Goal: Contribute content: Contribute content

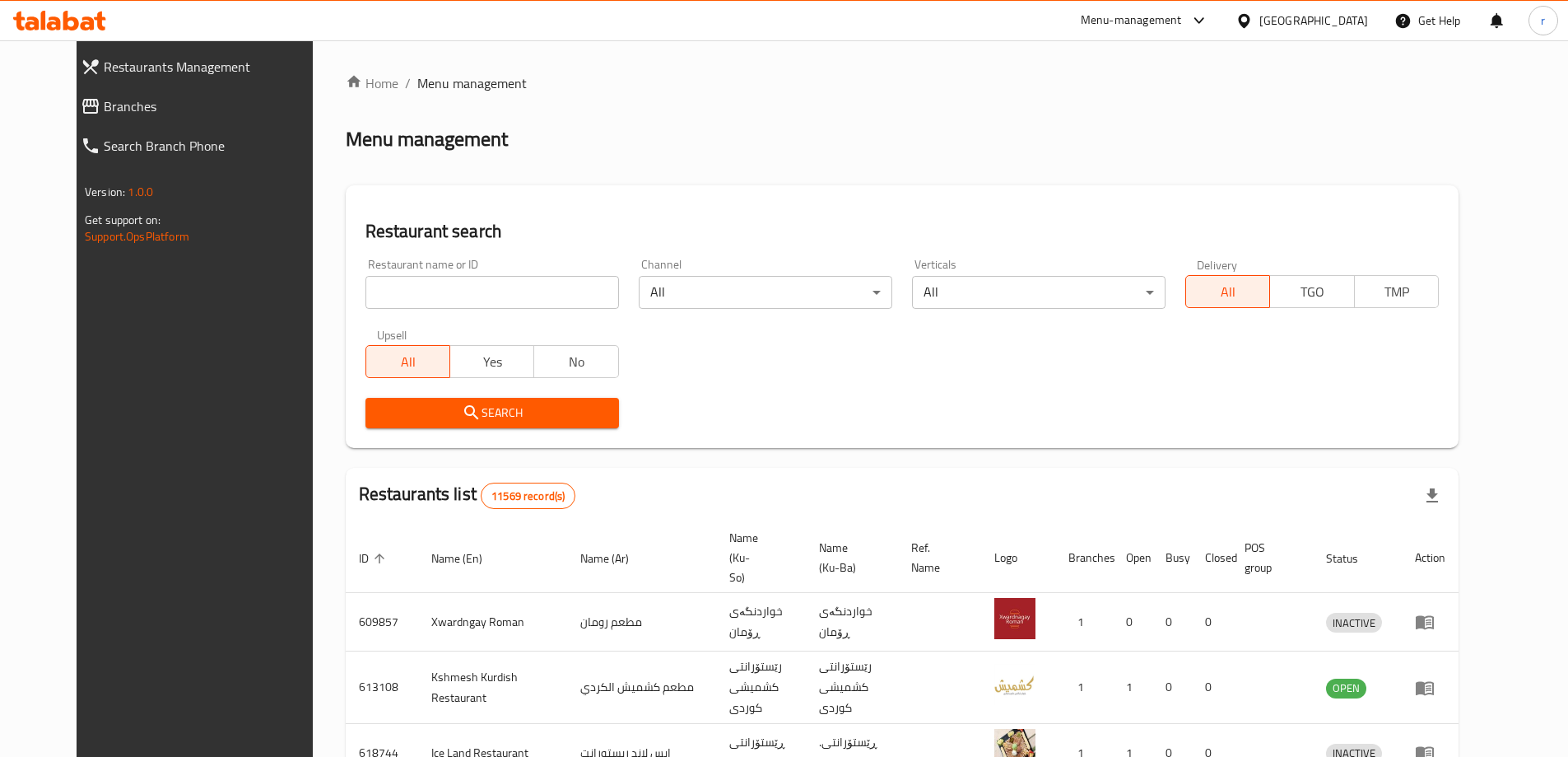
drag, startPoint x: 362, startPoint y: 300, endPoint x: 359, endPoint y: 326, distance: 26.2
click at [366, 300] on input "search" at bounding box center [492, 292] width 254 height 33
paste input "Court Cafe & Rest"
type input "Court Cafe & Rest"
click at [411, 418] on span "Search" at bounding box center [492, 413] width 227 height 21
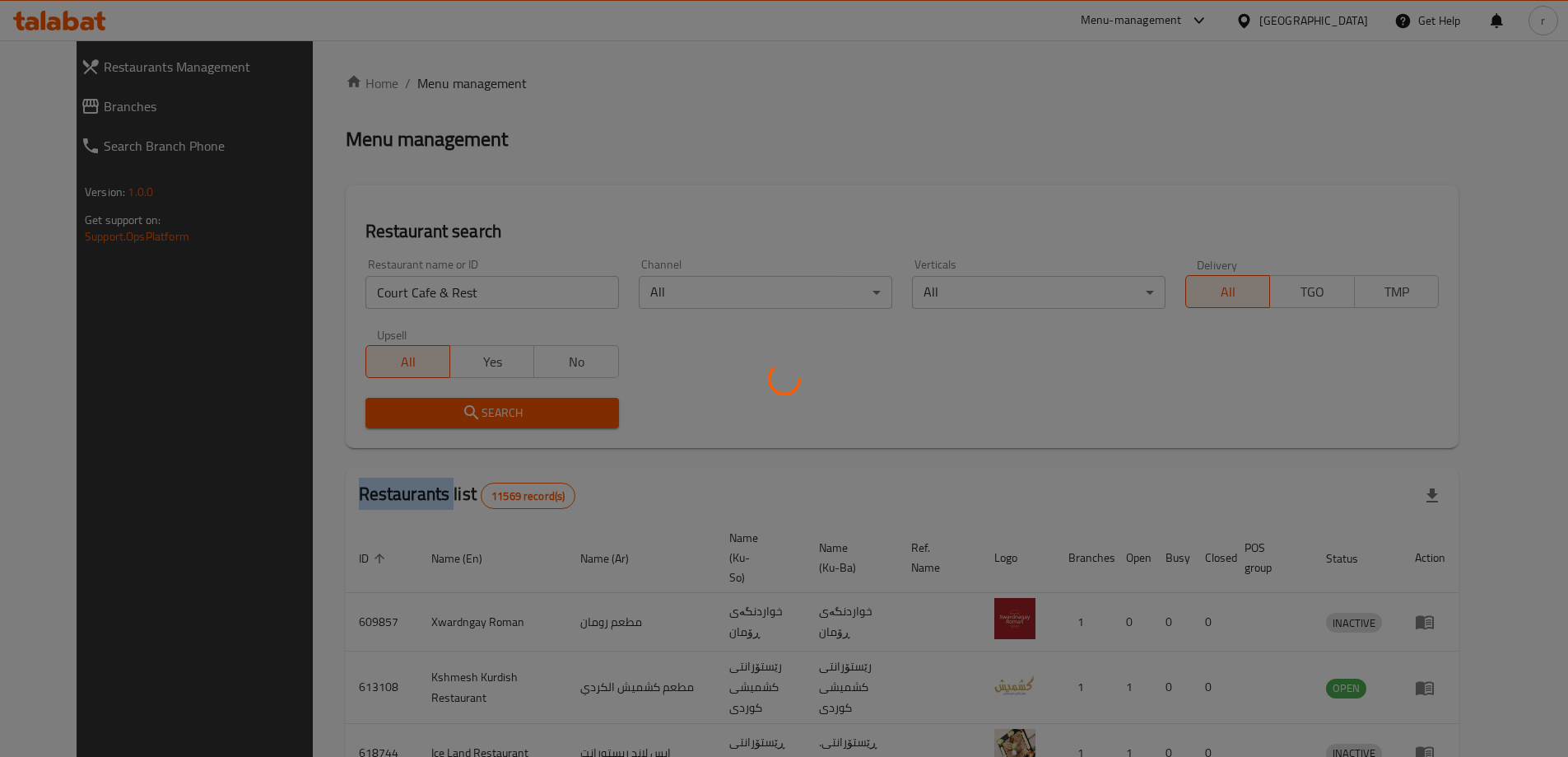
drag, startPoint x: 411, startPoint y: 418, endPoint x: 454, endPoint y: 406, distance: 44.6
click at [411, 418] on div at bounding box center [784, 378] width 1568 height 757
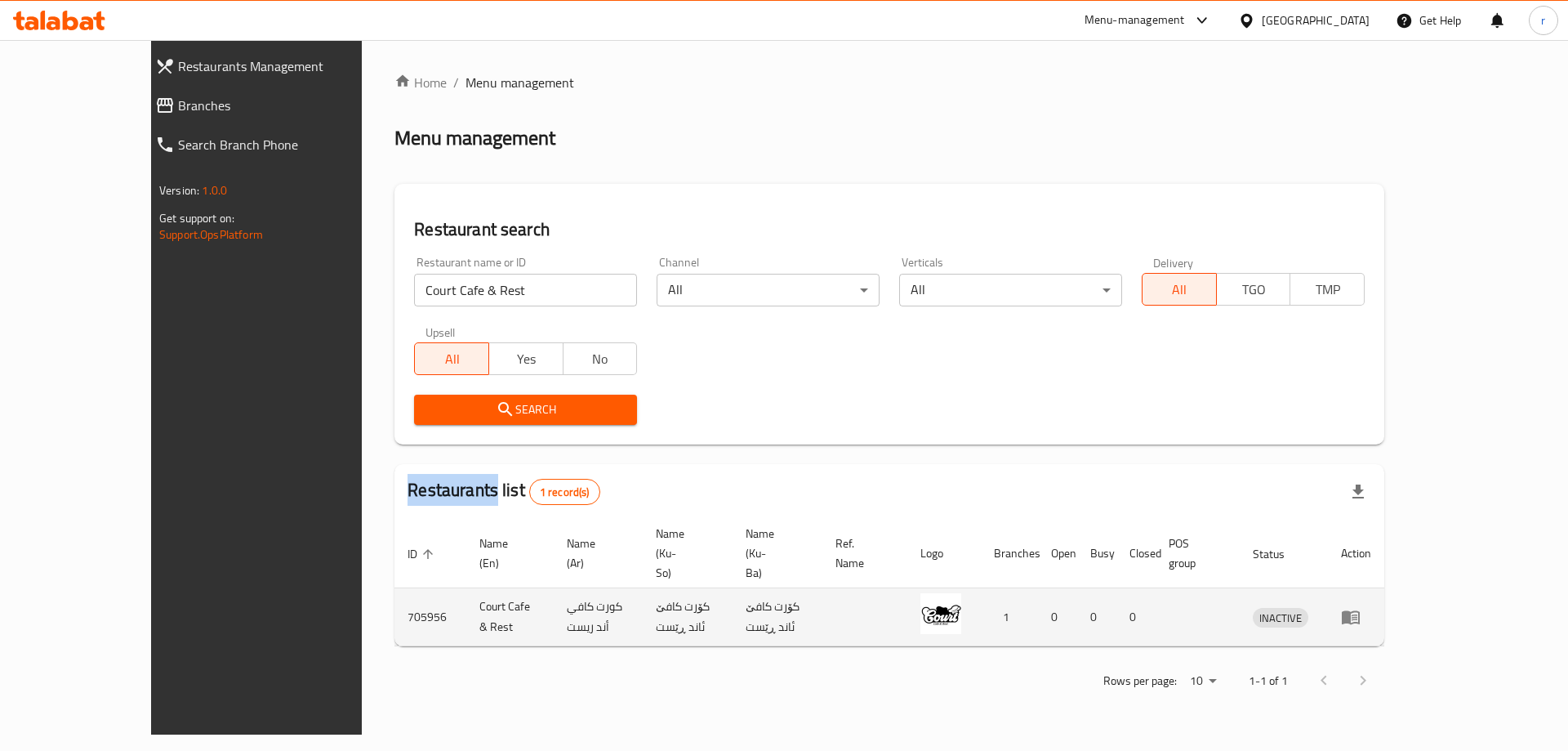
click at [1360, 611] on icon "enhanced table" at bounding box center [1350, 617] width 18 height 14
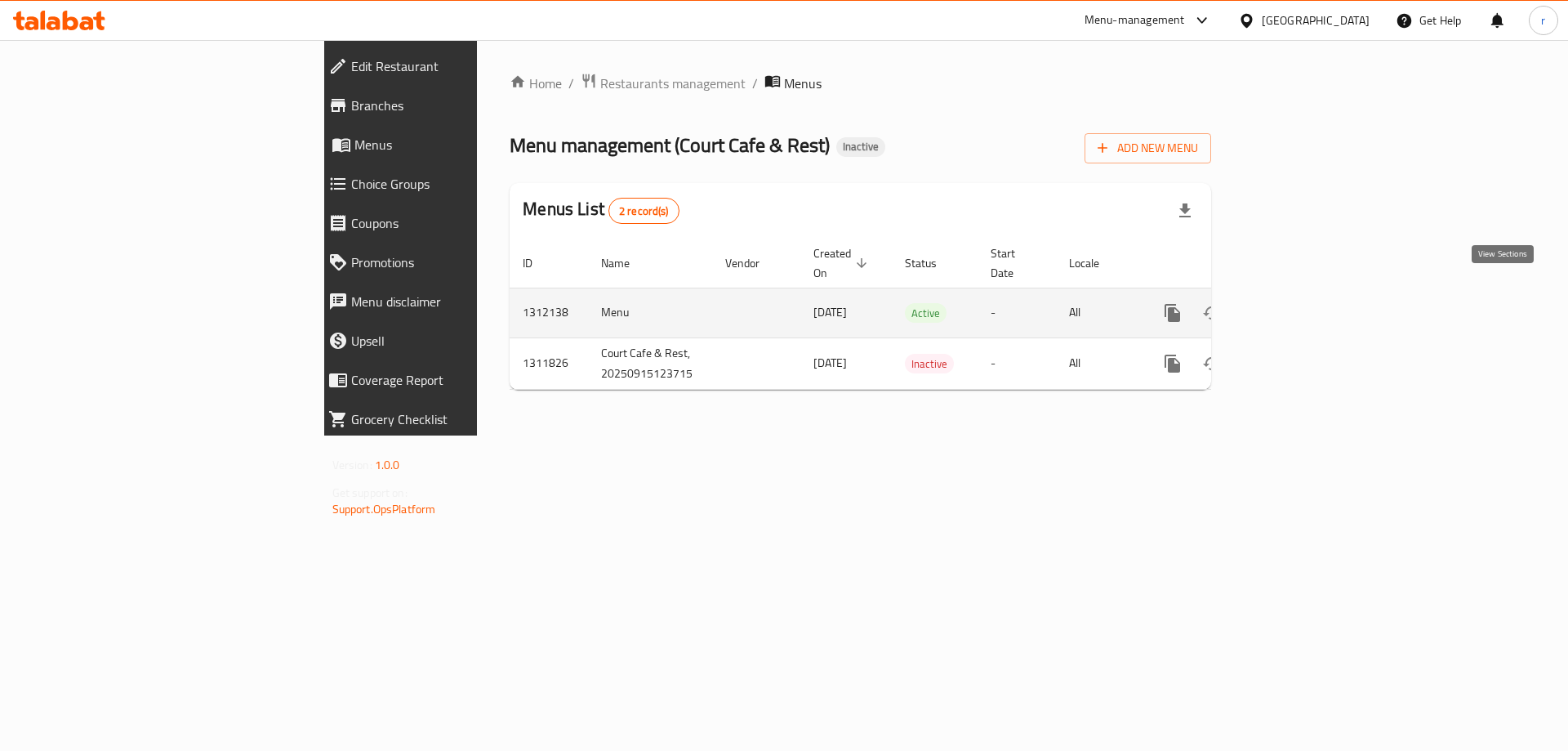
click at [1298, 305] on icon "enhanced table" at bounding box center [1291, 313] width 15 height 15
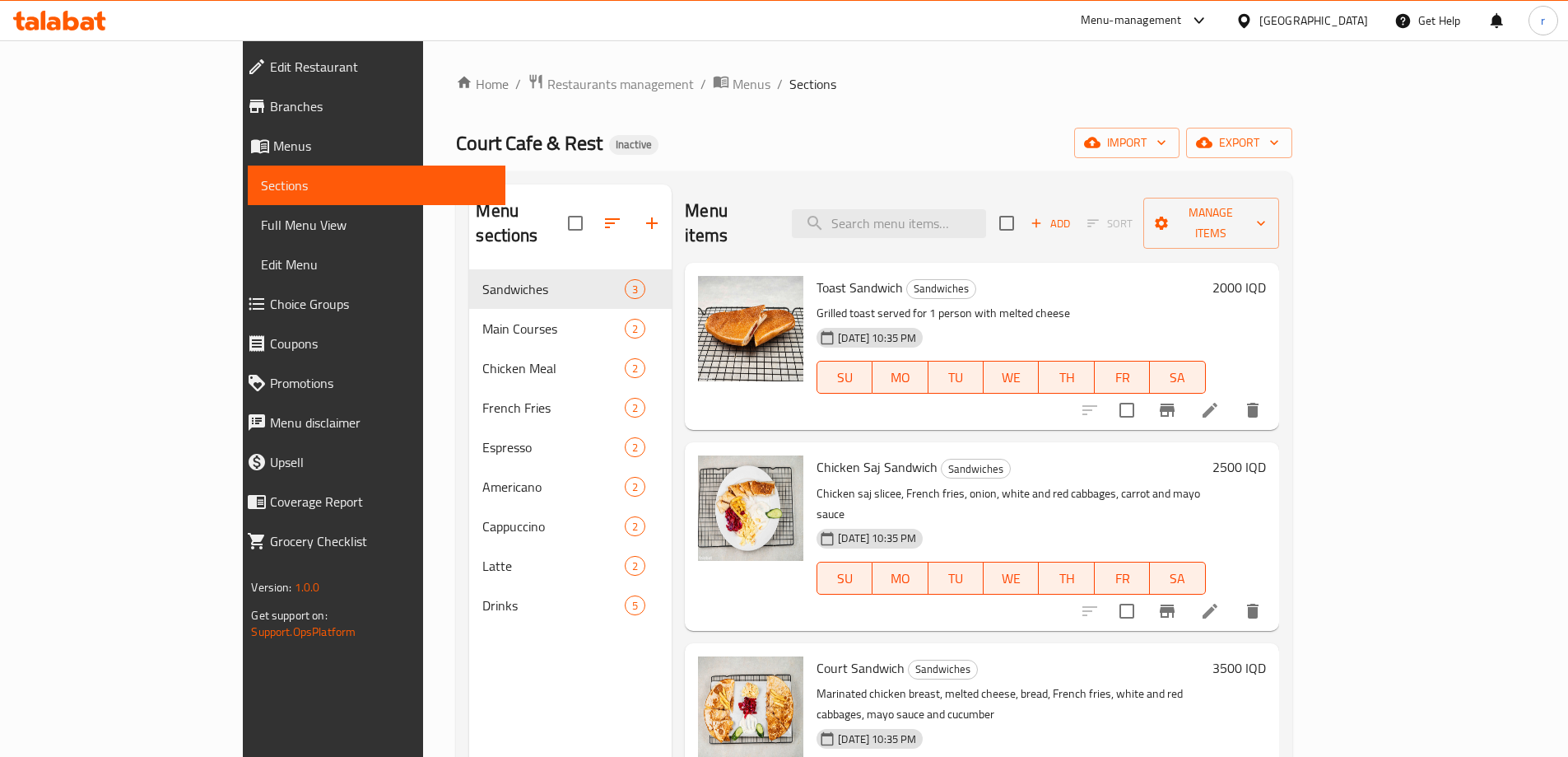
click at [261, 219] on span "Full Menu View" at bounding box center [376, 224] width 231 height 20
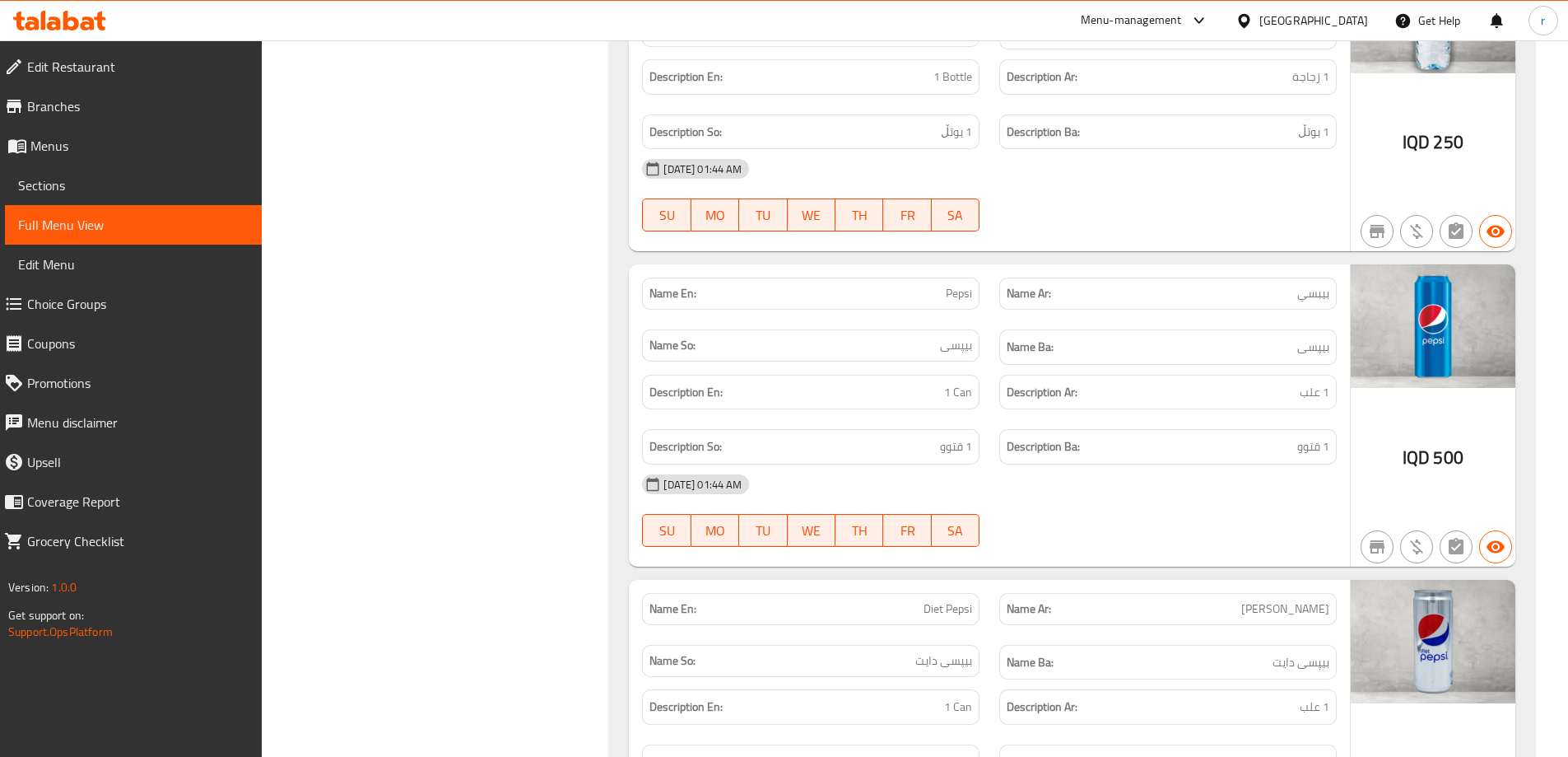
scroll to position [6478, 0]
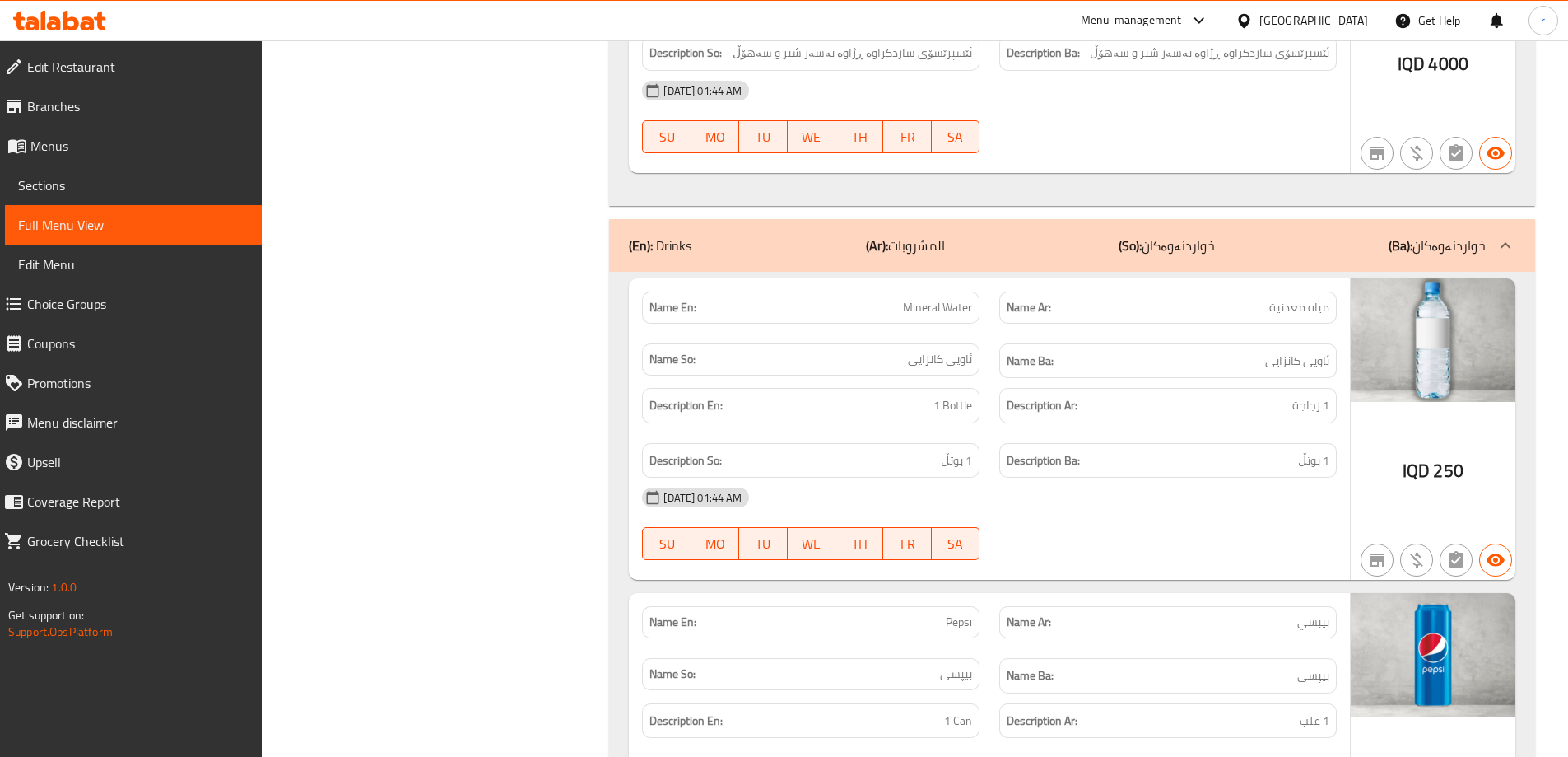
click at [663, 238] on div "(En): Drinks (Ar): المشروبات (So): خواردنەوەکان (Ba): خواردنەوەکان" at bounding box center [1071, 245] width 926 height 52
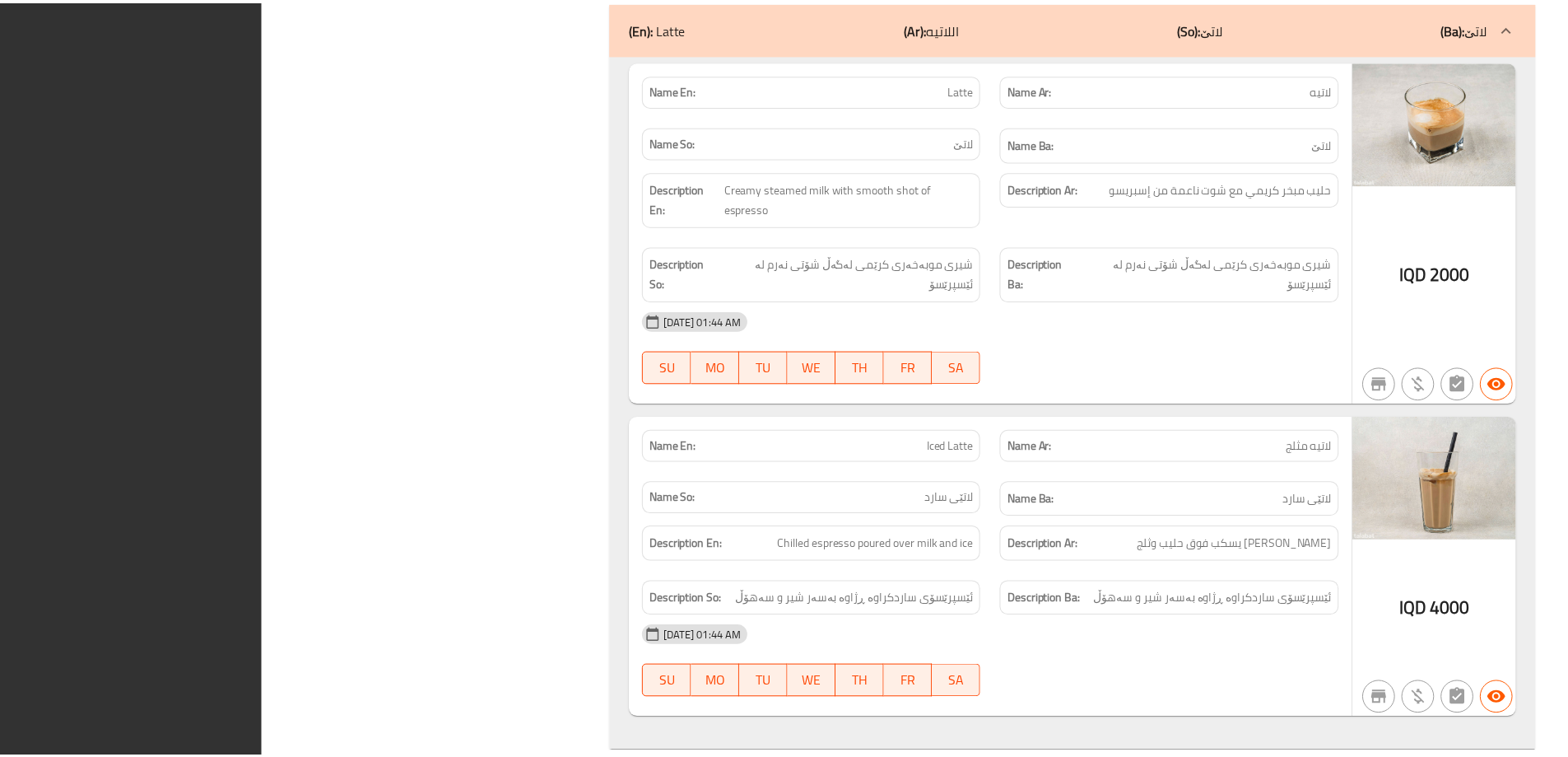
scroll to position [5971, 0]
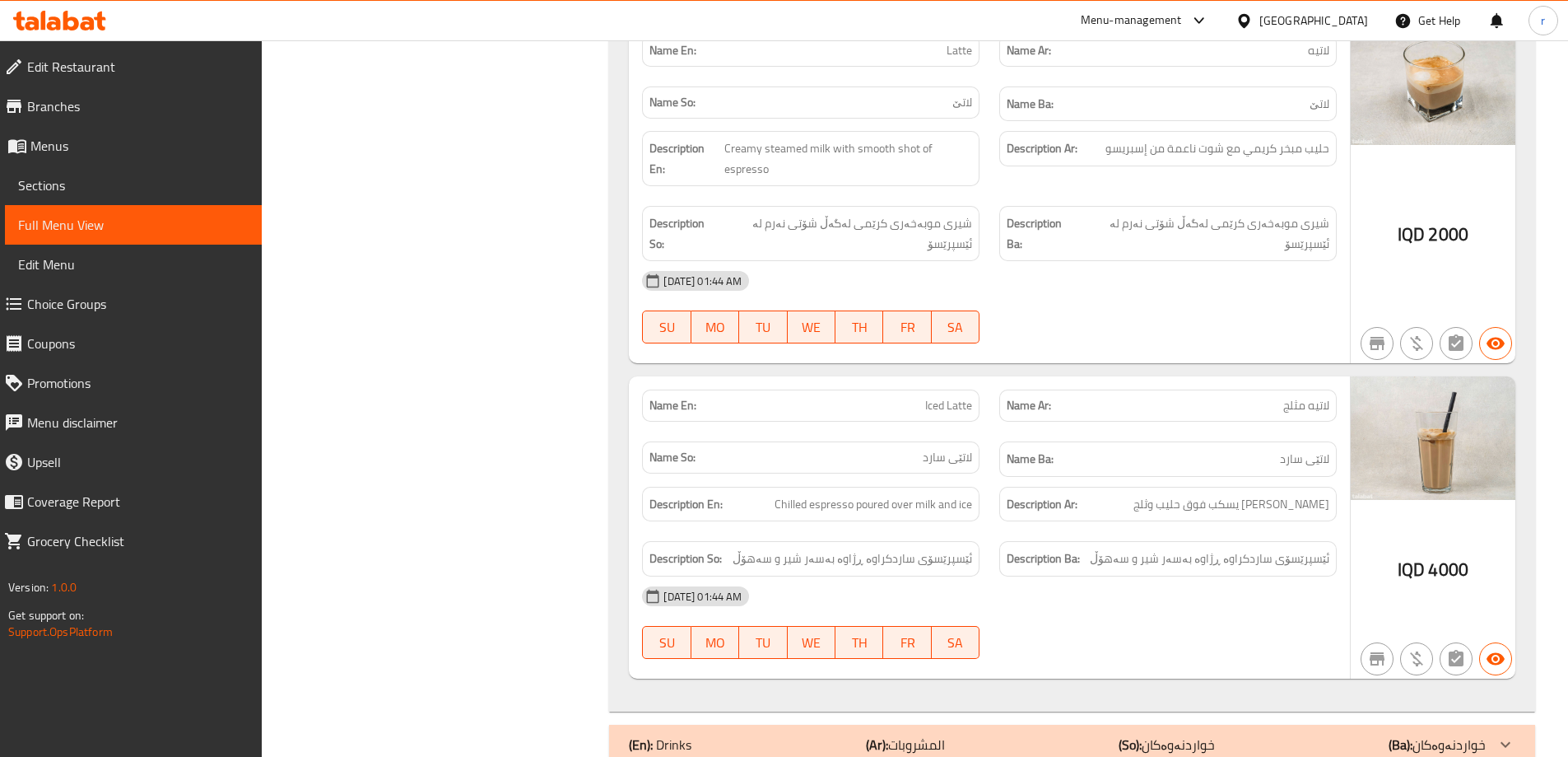
click at [162, 100] on span "Branches" at bounding box center [138, 105] width 221 height 20
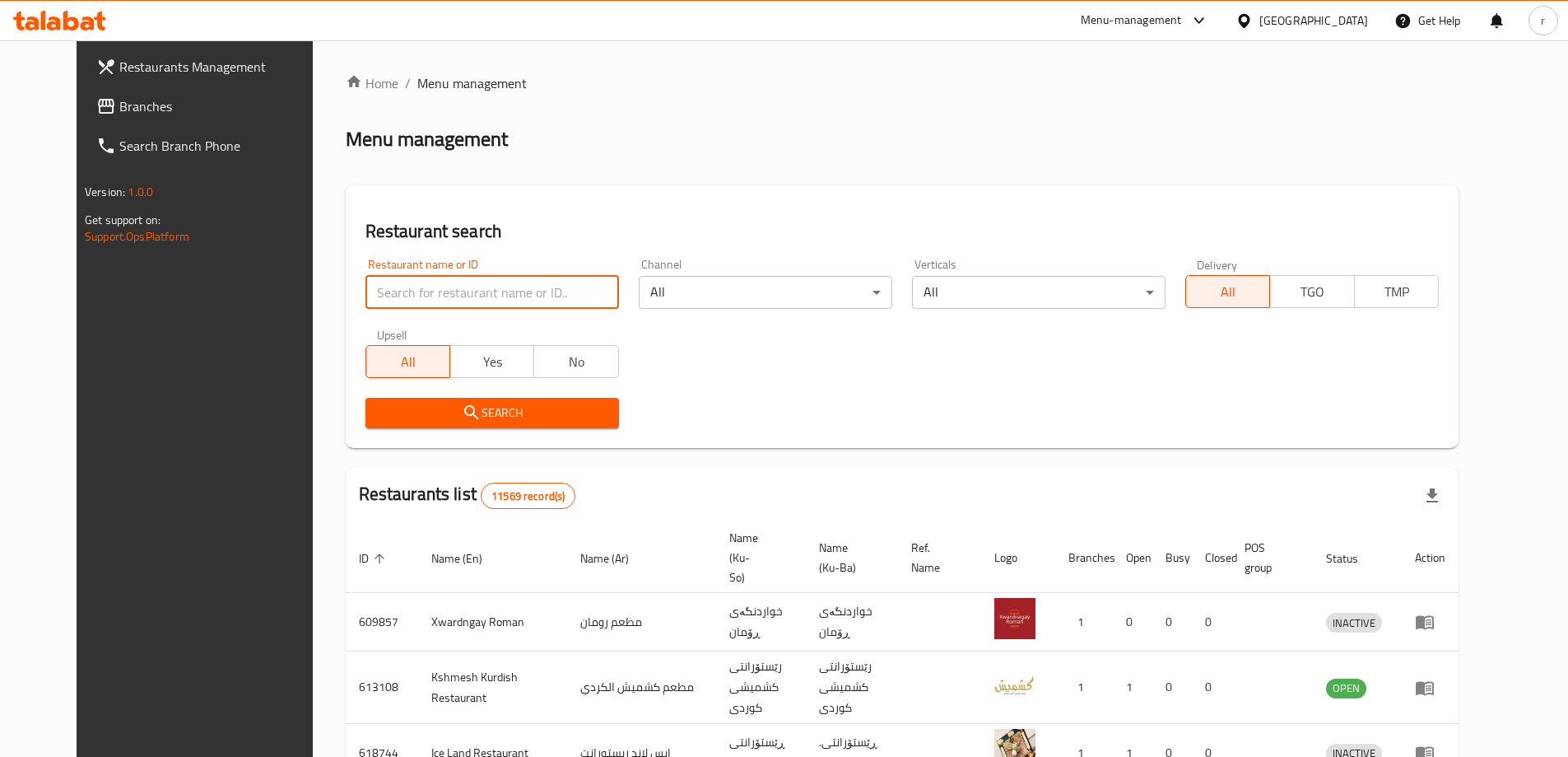
click at [373, 294] on input "search" at bounding box center [492, 292] width 254 height 33
type input "Super grill"
click at [379, 403] on span "Search" at bounding box center [492, 413] width 227 height 21
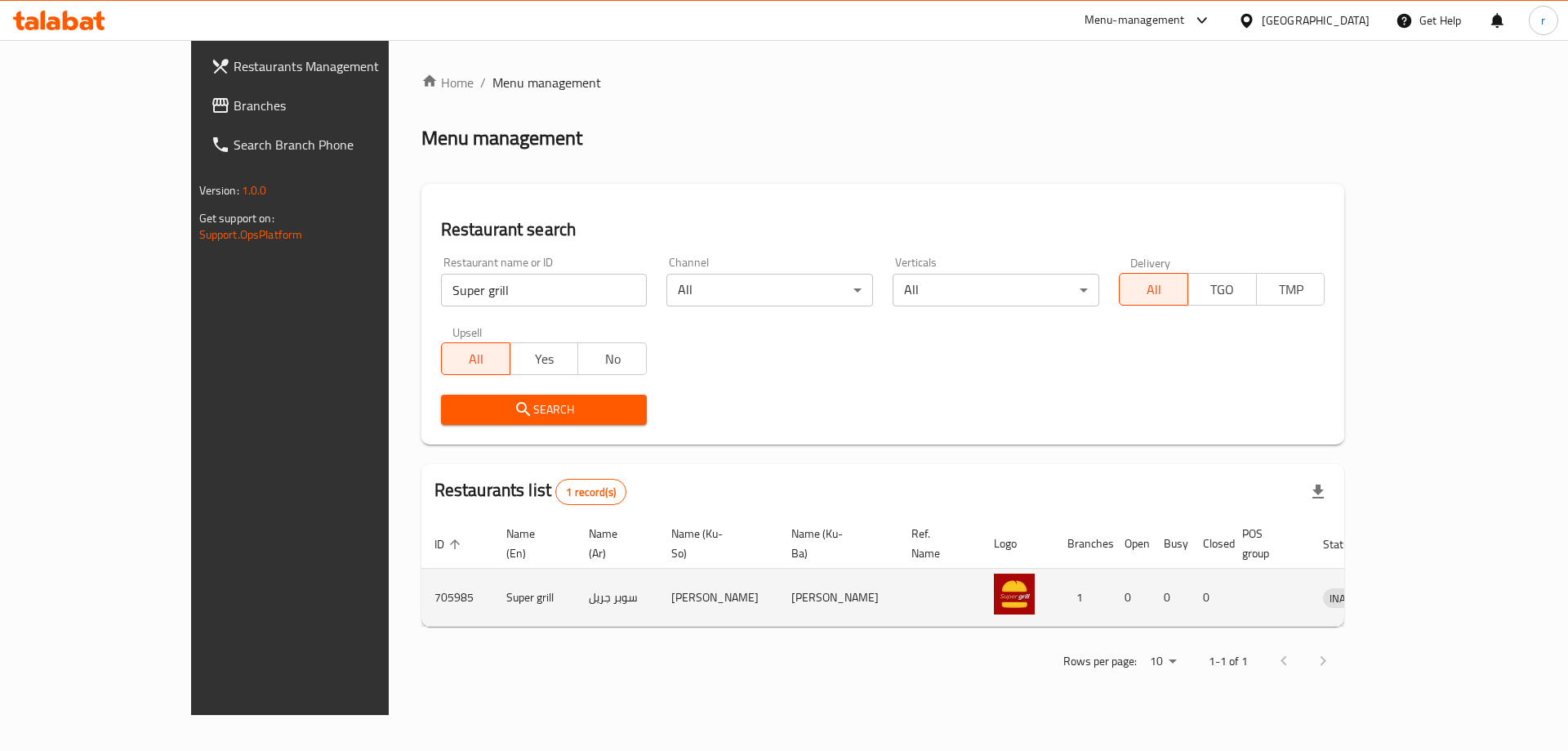
click at [1430, 592] on icon "enhanced table" at bounding box center [1421, 598] width 18 height 14
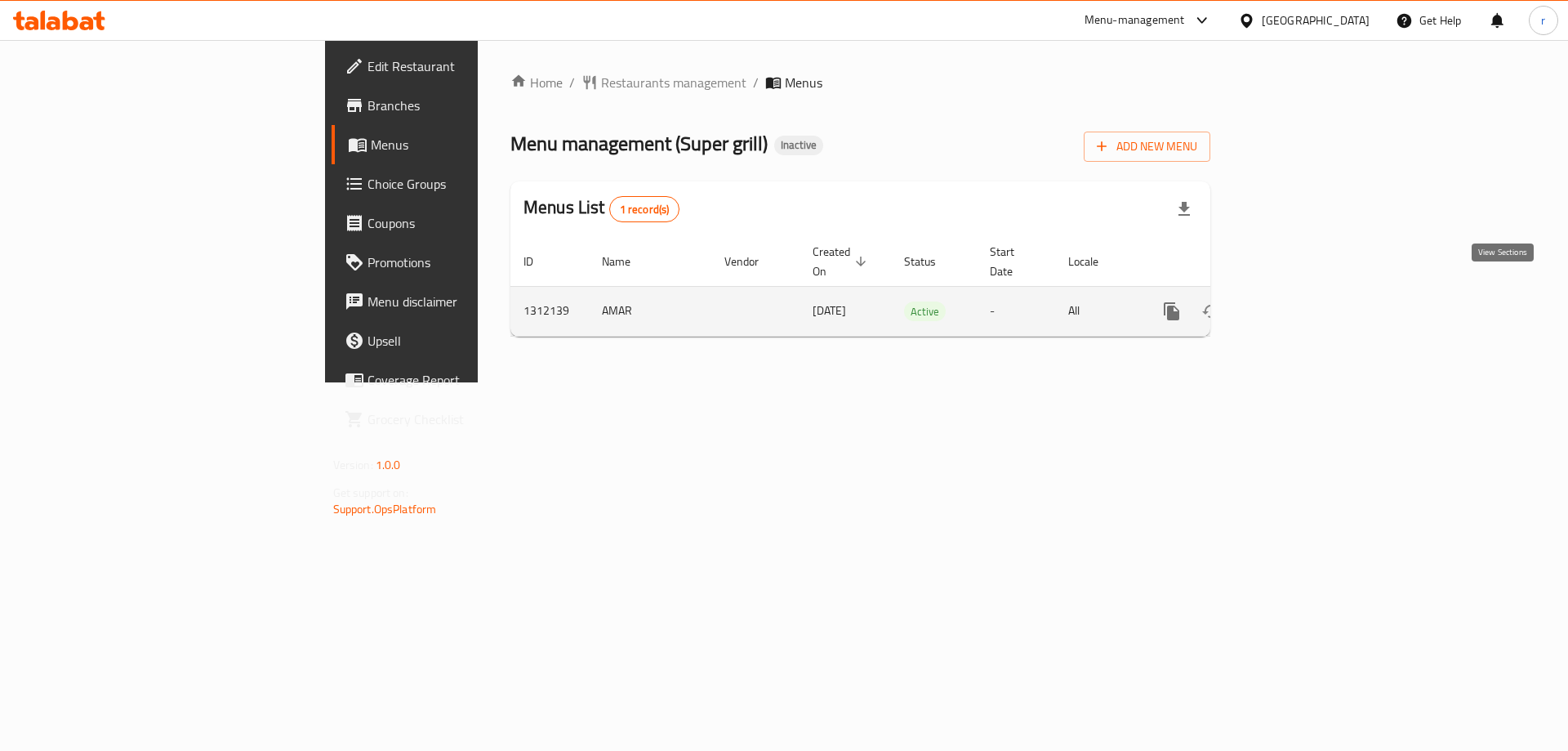
click at [1299, 302] on icon "enhanced table" at bounding box center [1289, 311] width 20 height 20
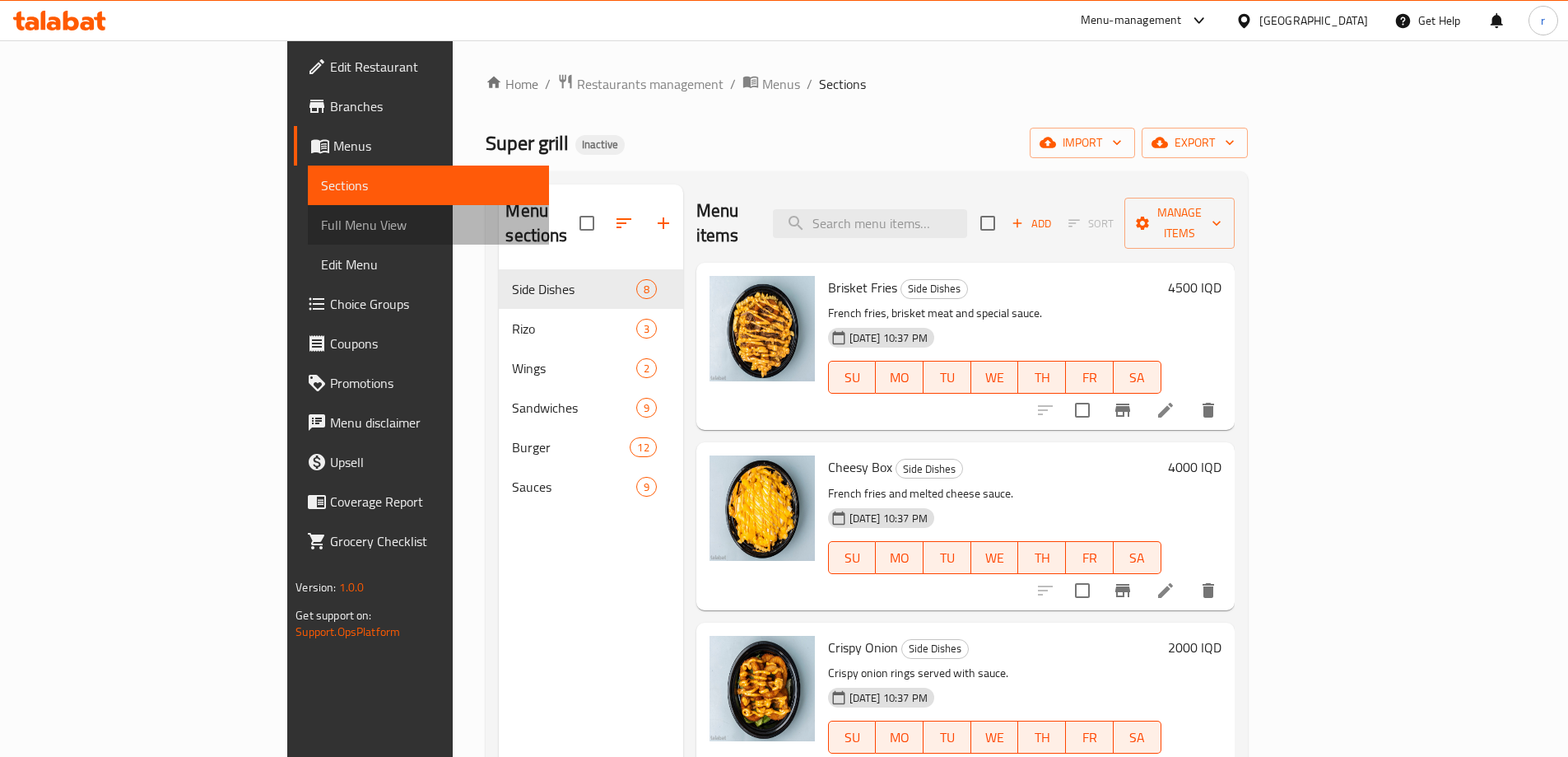
click at [321, 224] on span "Full Menu View" at bounding box center [428, 224] width 215 height 20
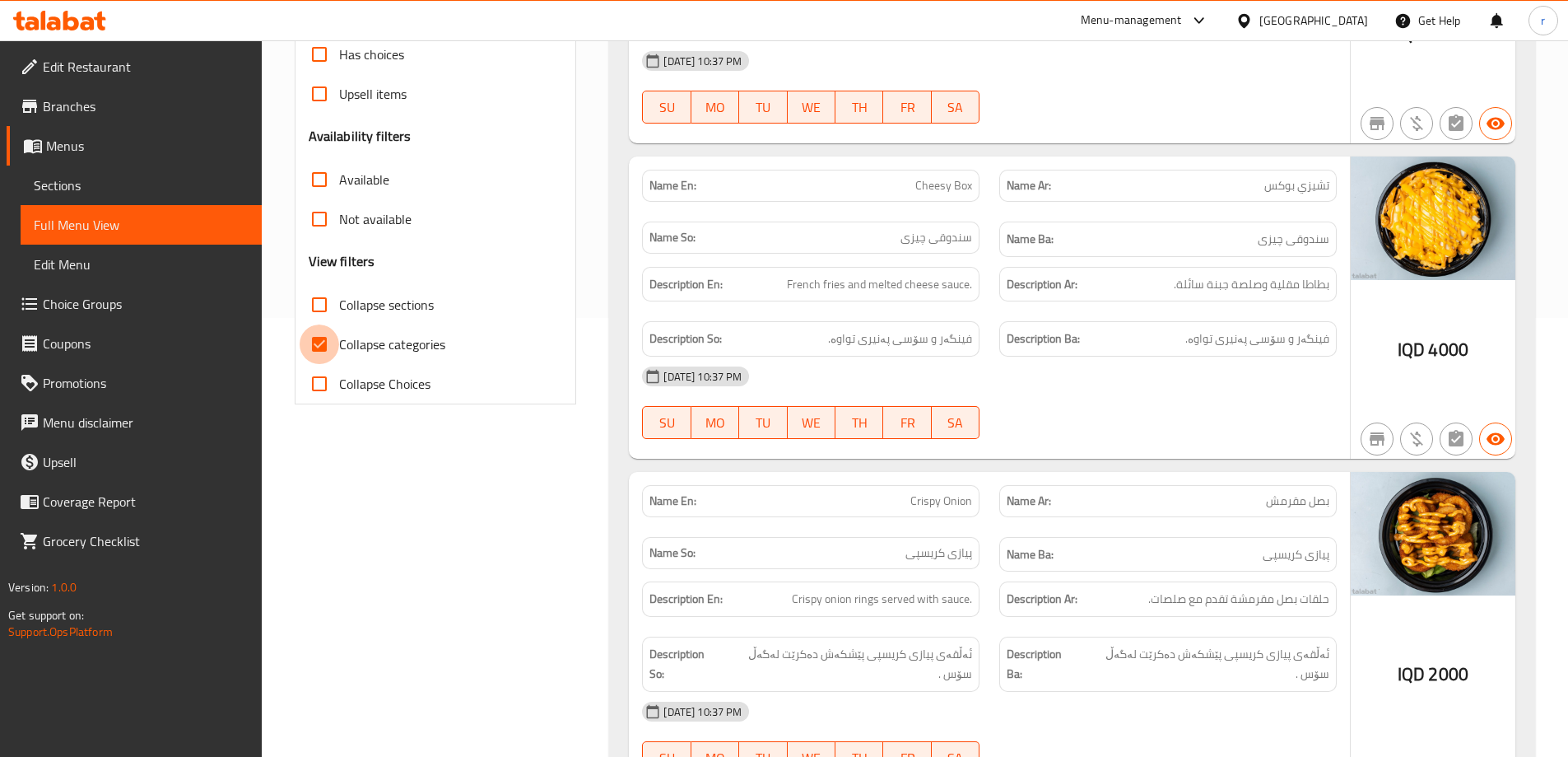
click at [324, 347] on input "Collapse categories" at bounding box center [320, 345] width 40 height 40
checkbox input "false"
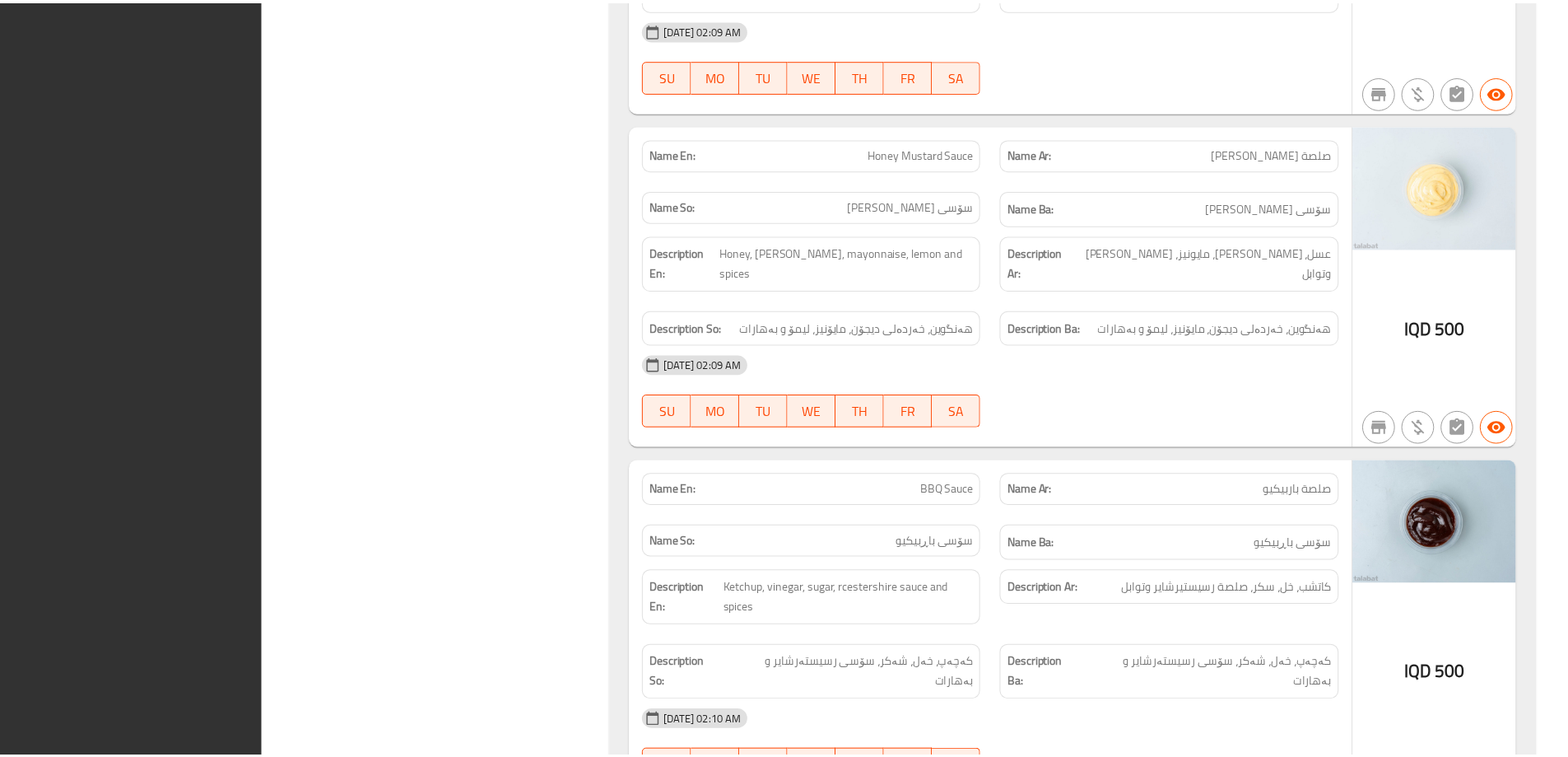
scroll to position [14790, 0]
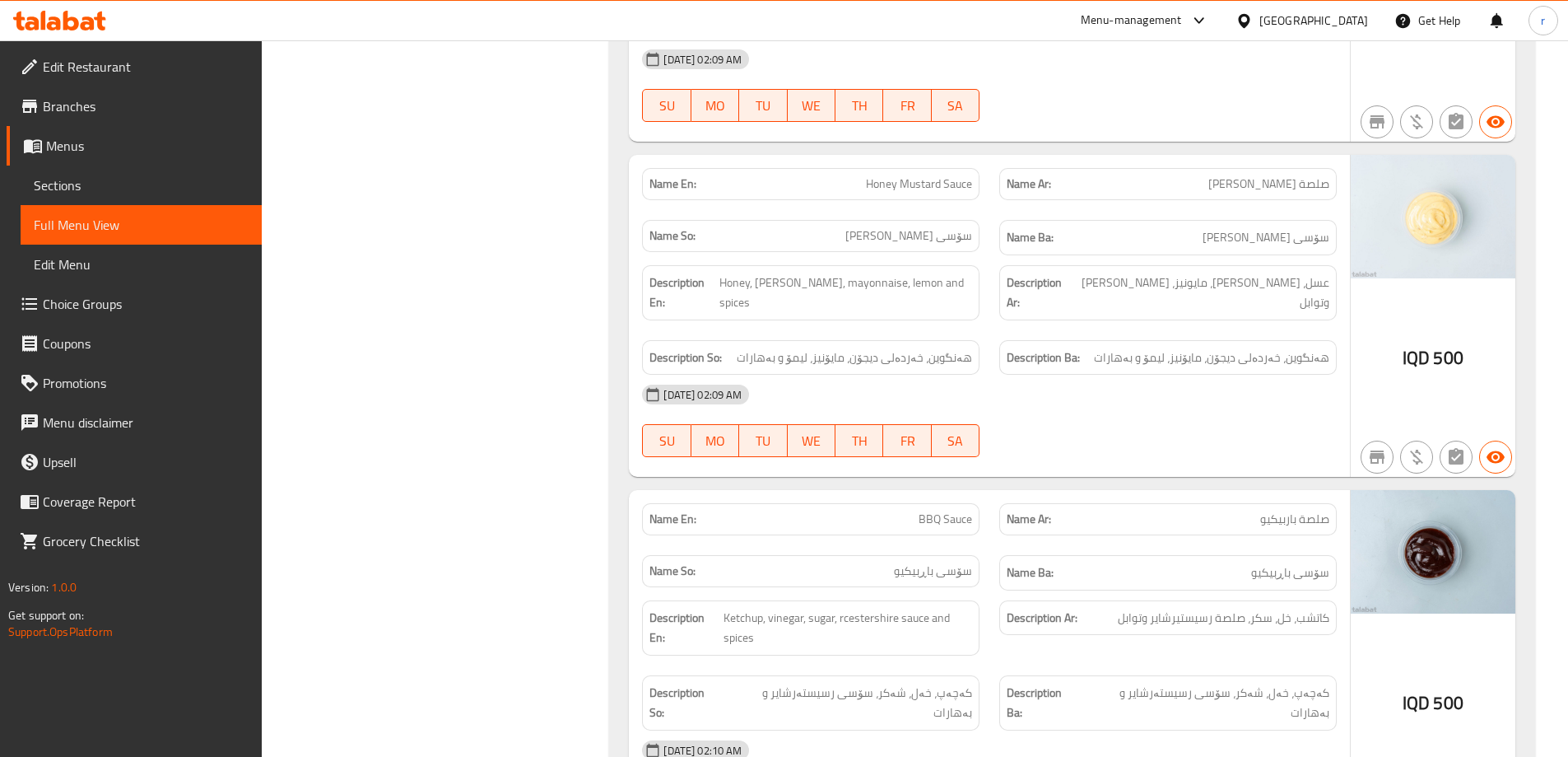
click at [166, 110] on span "Branches" at bounding box center [145, 105] width 206 height 20
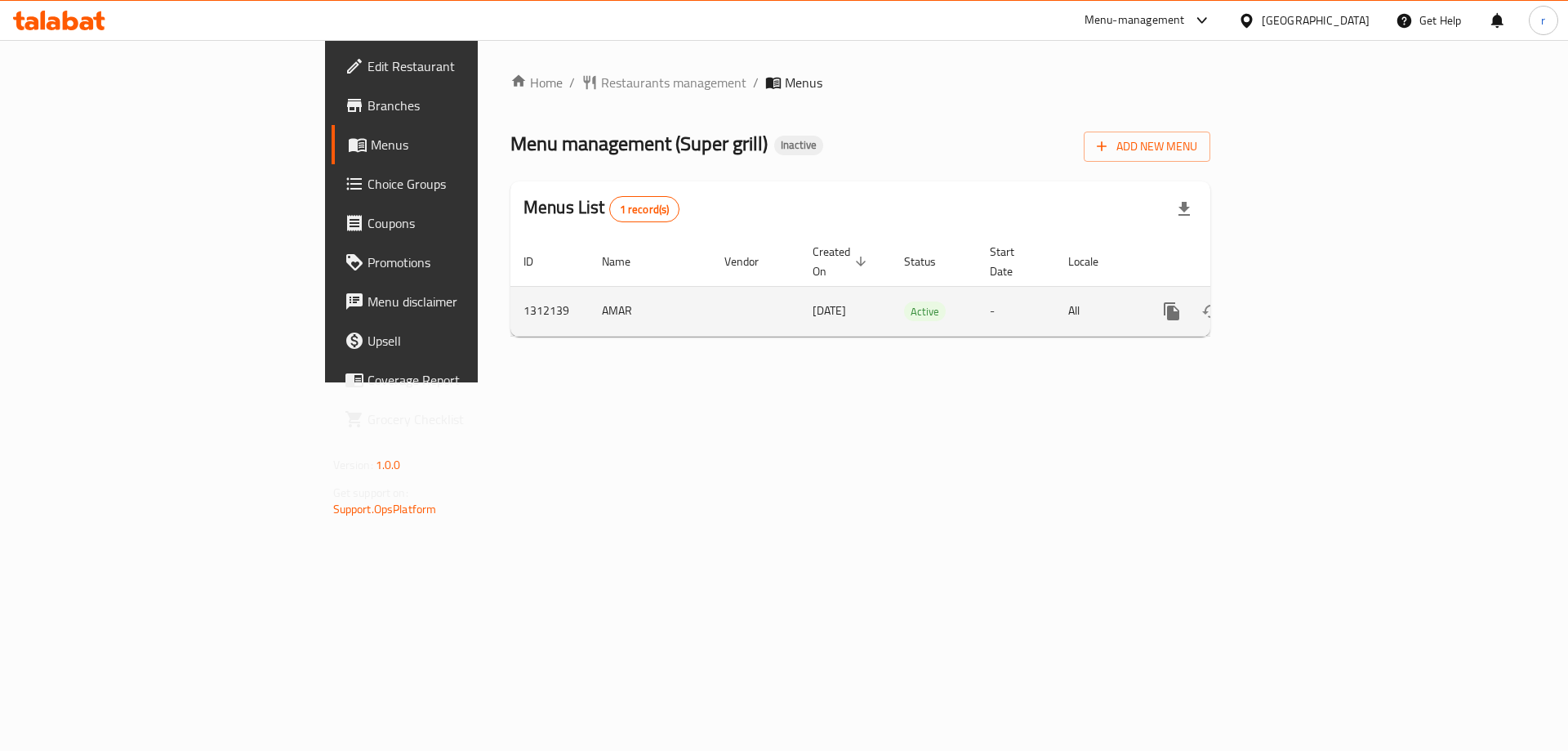
click at [1310, 291] on link "enhanced table" at bounding box center [1290, 311] width 40 height 40
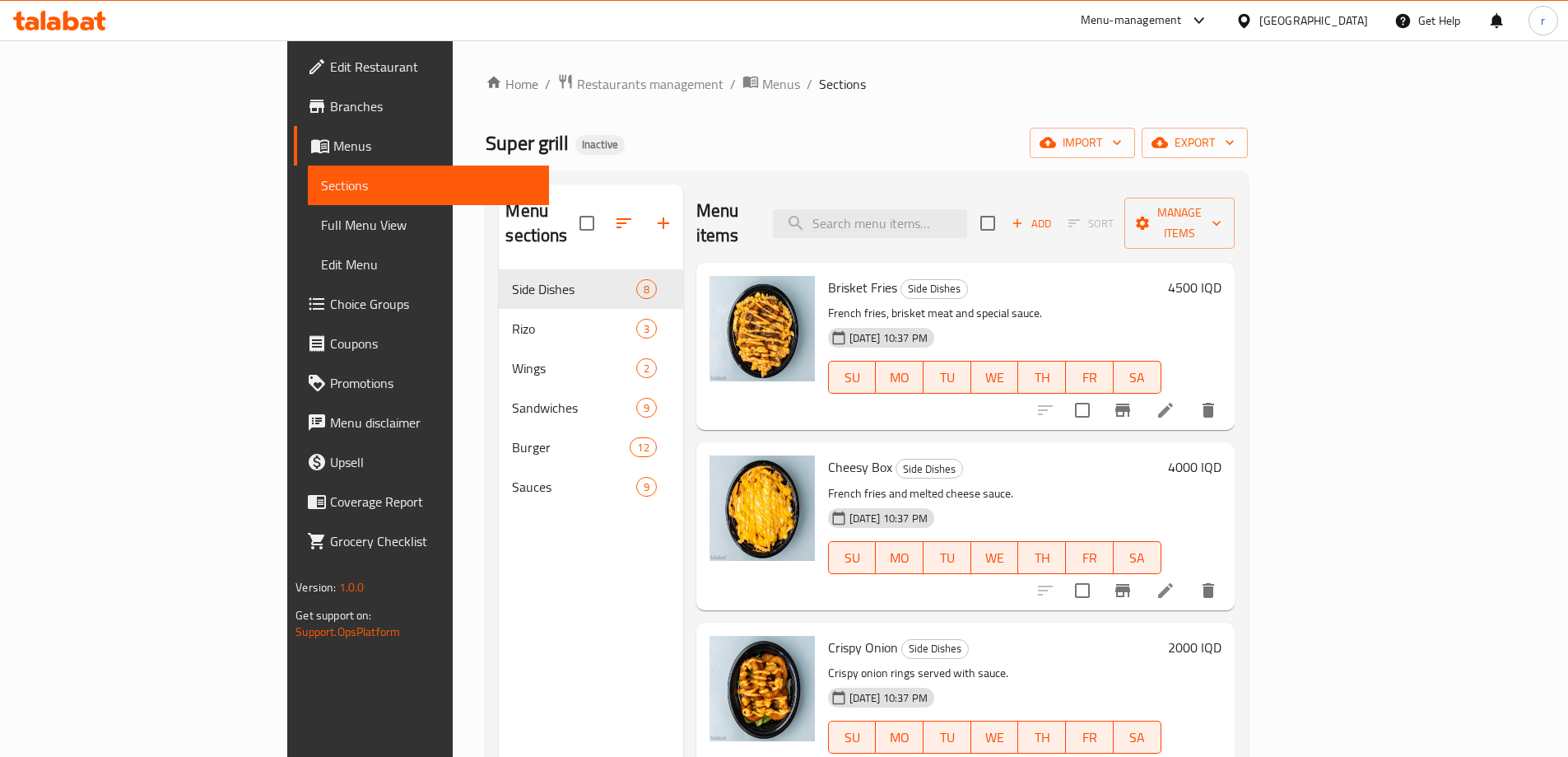
click at [321, 232] on span "Full Menu View" at bounding box center [428, 224] width 215 height 20
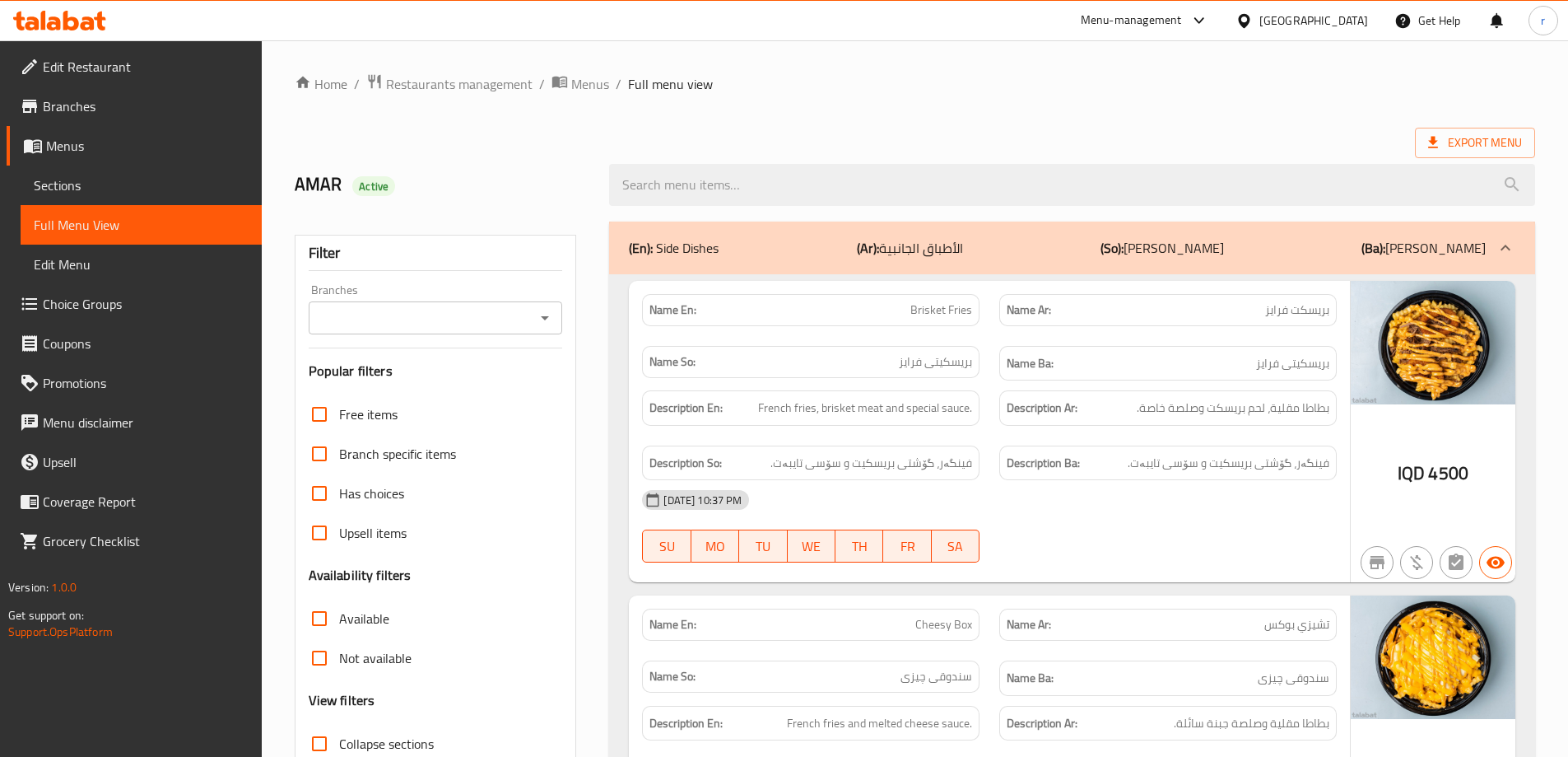
click at [126, 187] on span "Sections" at bounding box center [142, 185] width 215 height 20
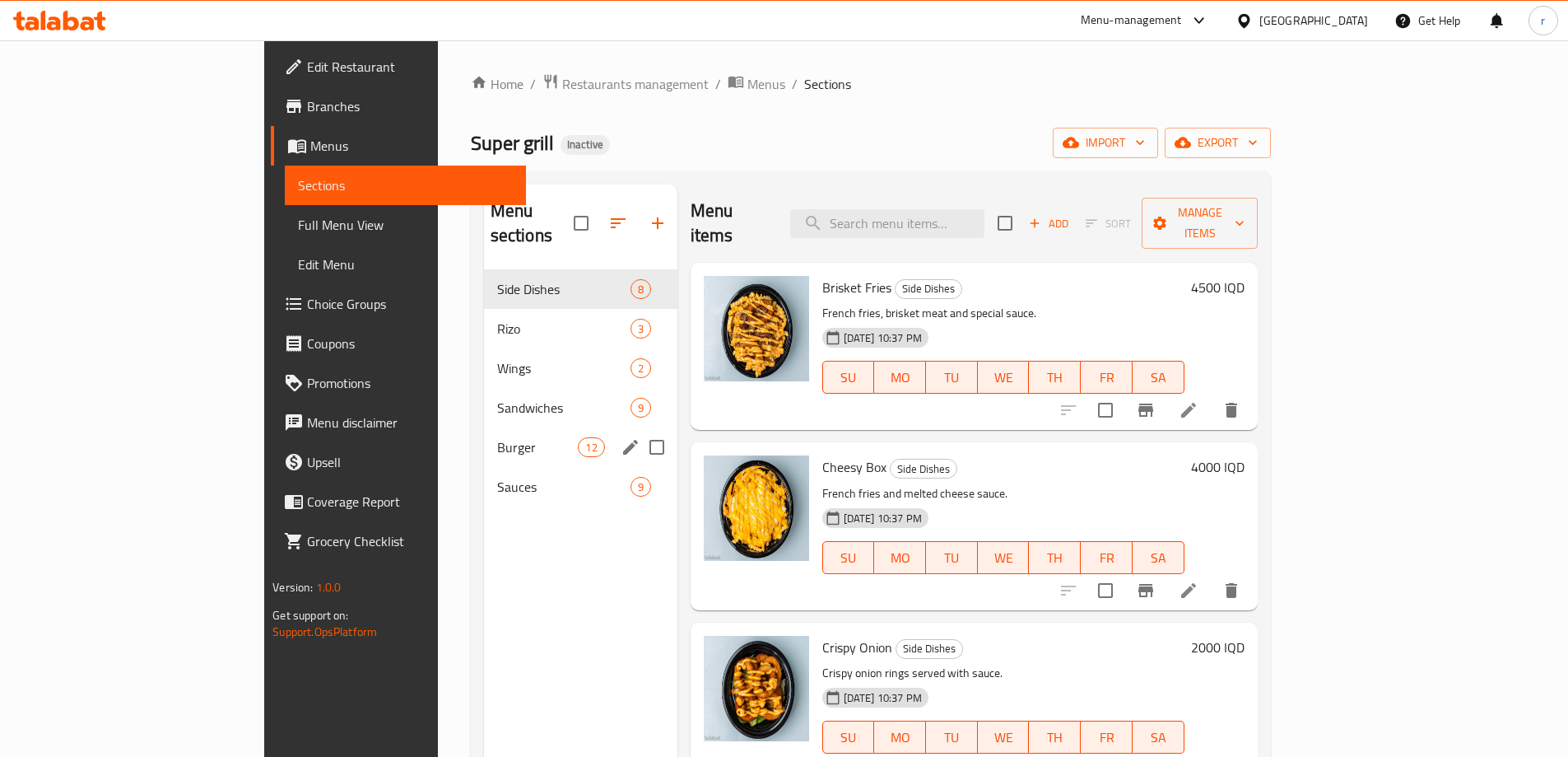
drag, startPoint x: 438, startPoint y: 408, endPoint x: 445, endPoint y: 414, distance: 9.2
click at [484, 427] on div "Burger 12" at bounding box center [581, 447] width 194 height 40
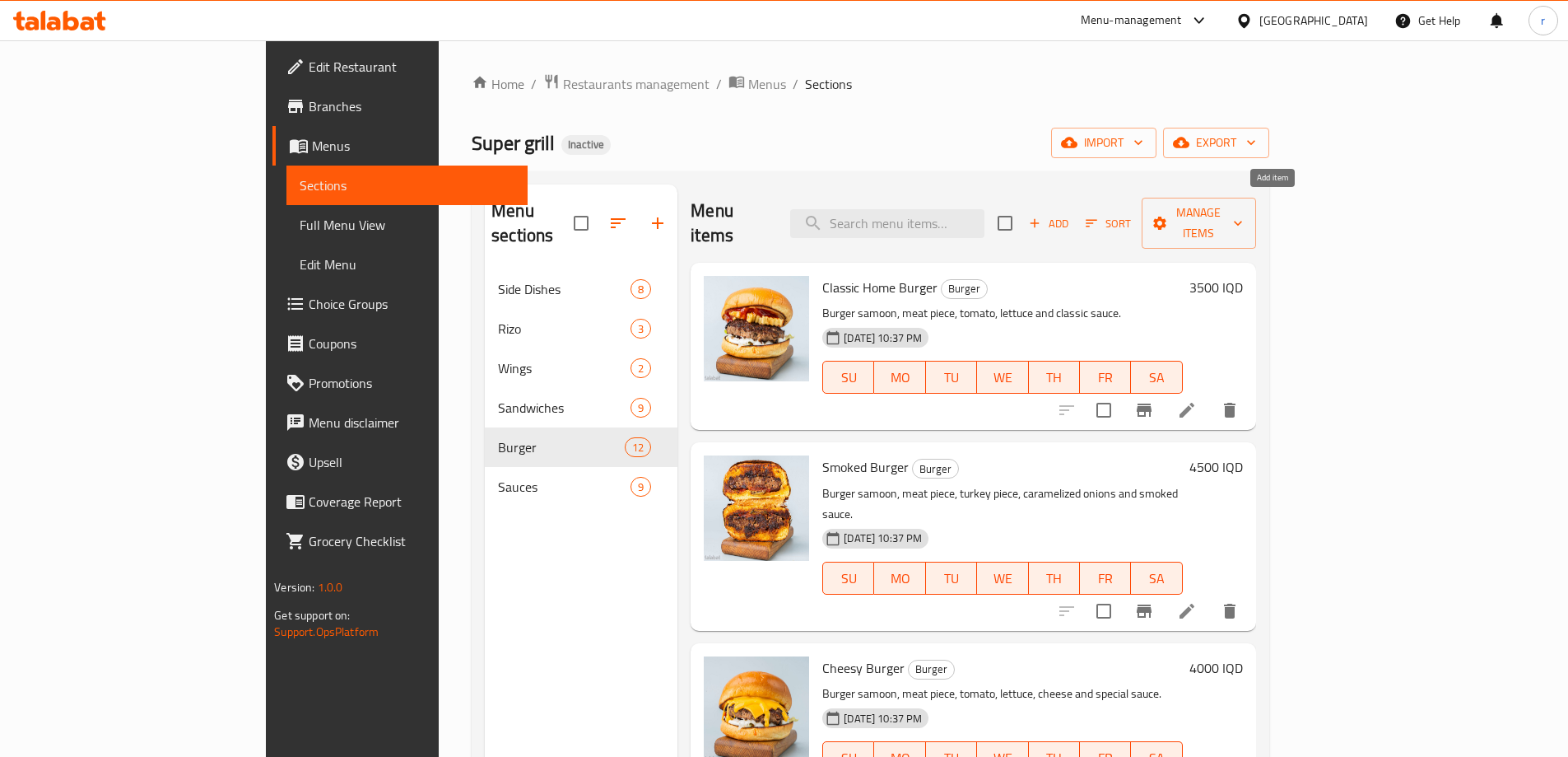
click at [1075, 218] on button "Add" at bounding box center [1048, 223] width 52 height 26
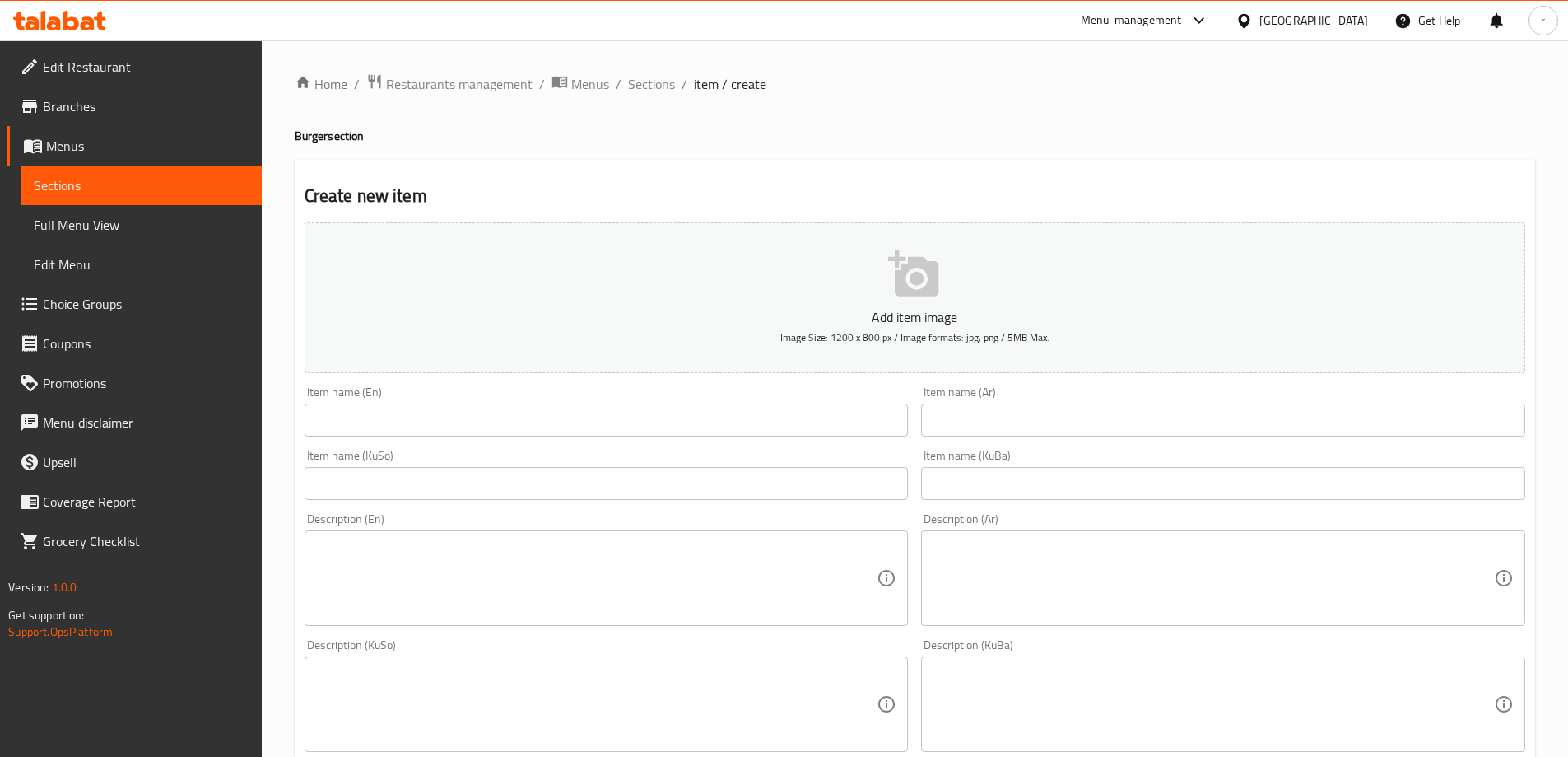
click at [744, 425] on input "text" at bounding box center [607, 420] width 604 height 33
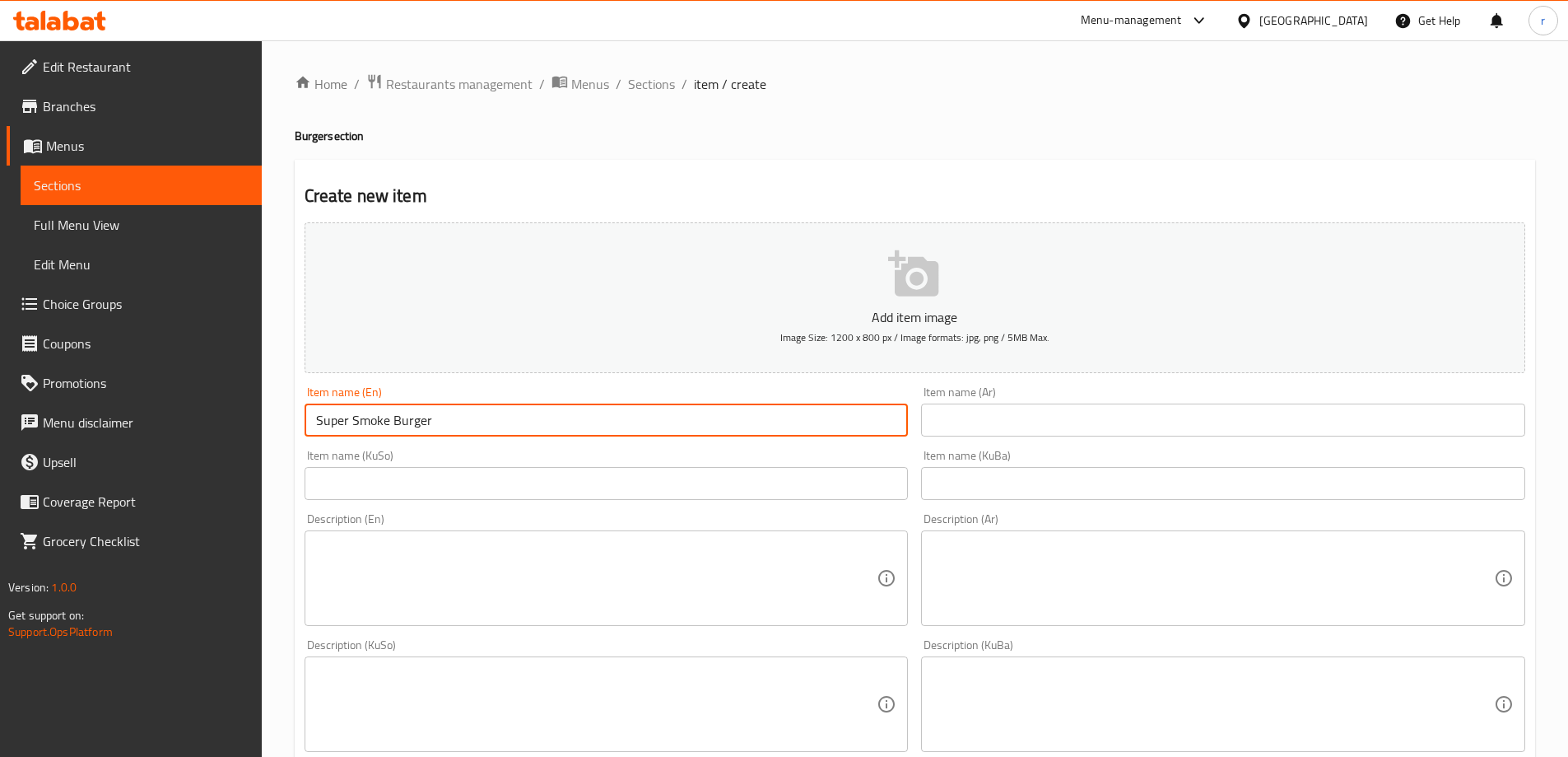
type input "Super Smoke Burger"
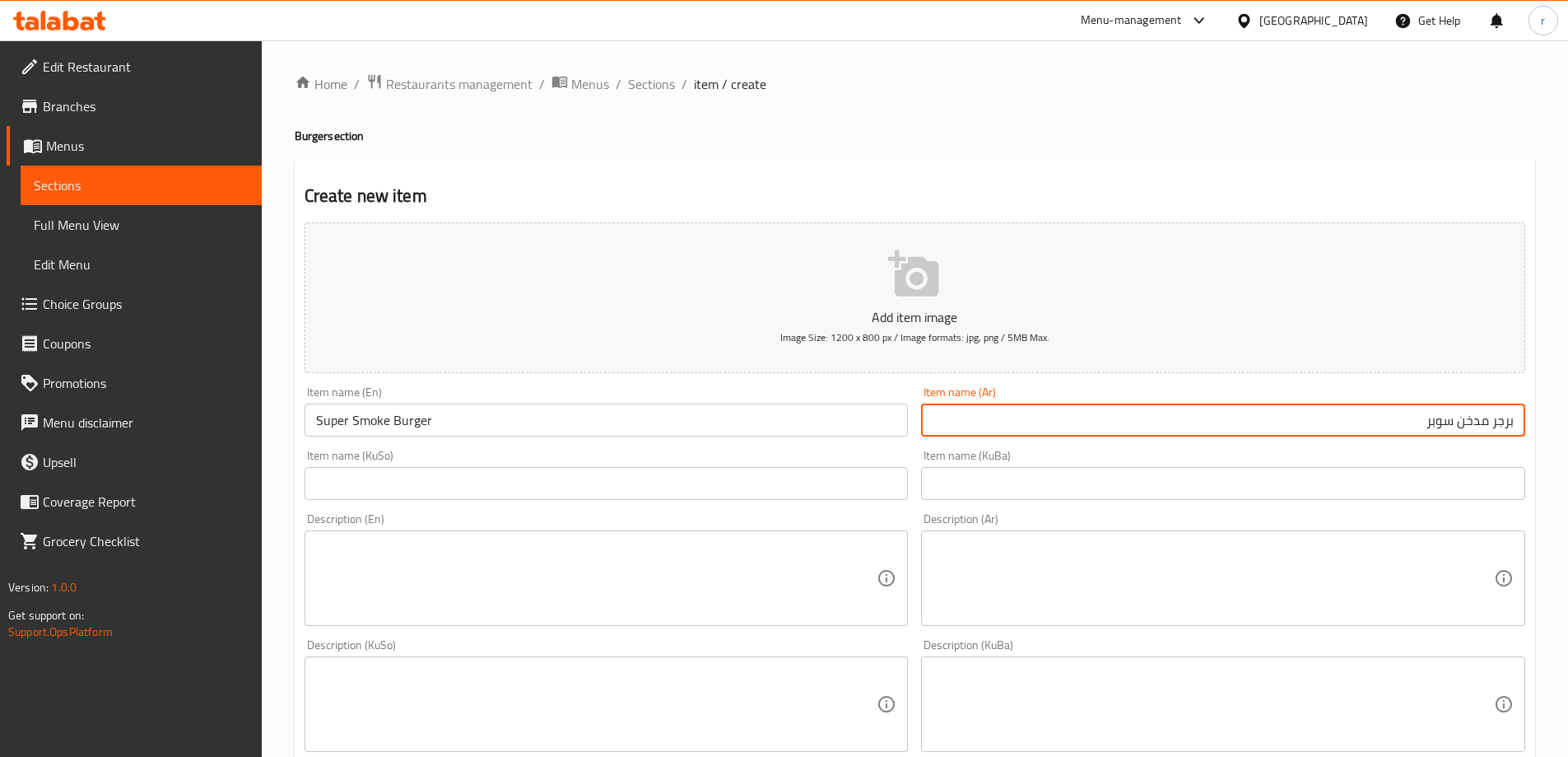
type input "برجر مدخن سوبر"
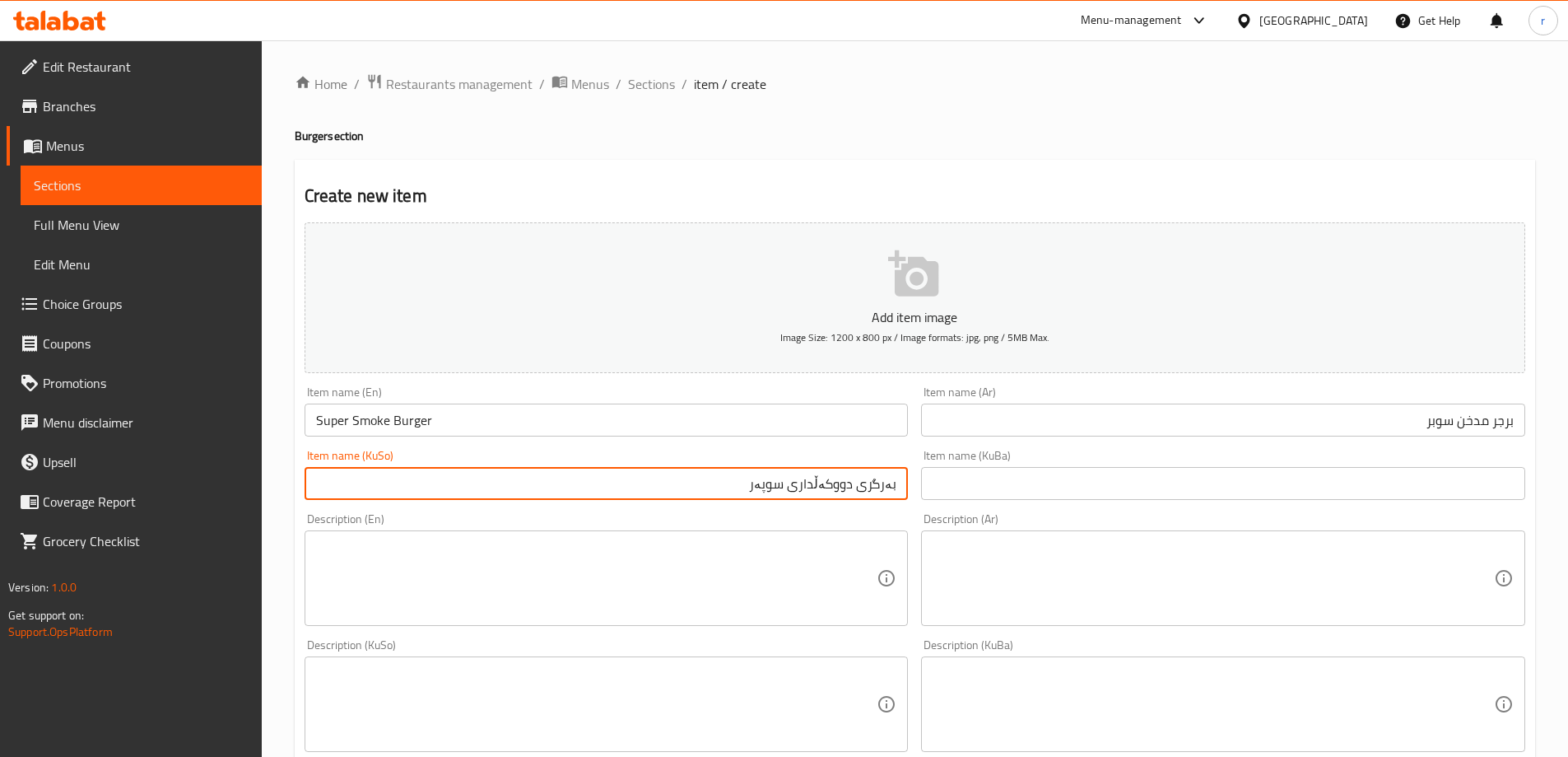
type input "بەرگری دووکەڵداری سوپەر"
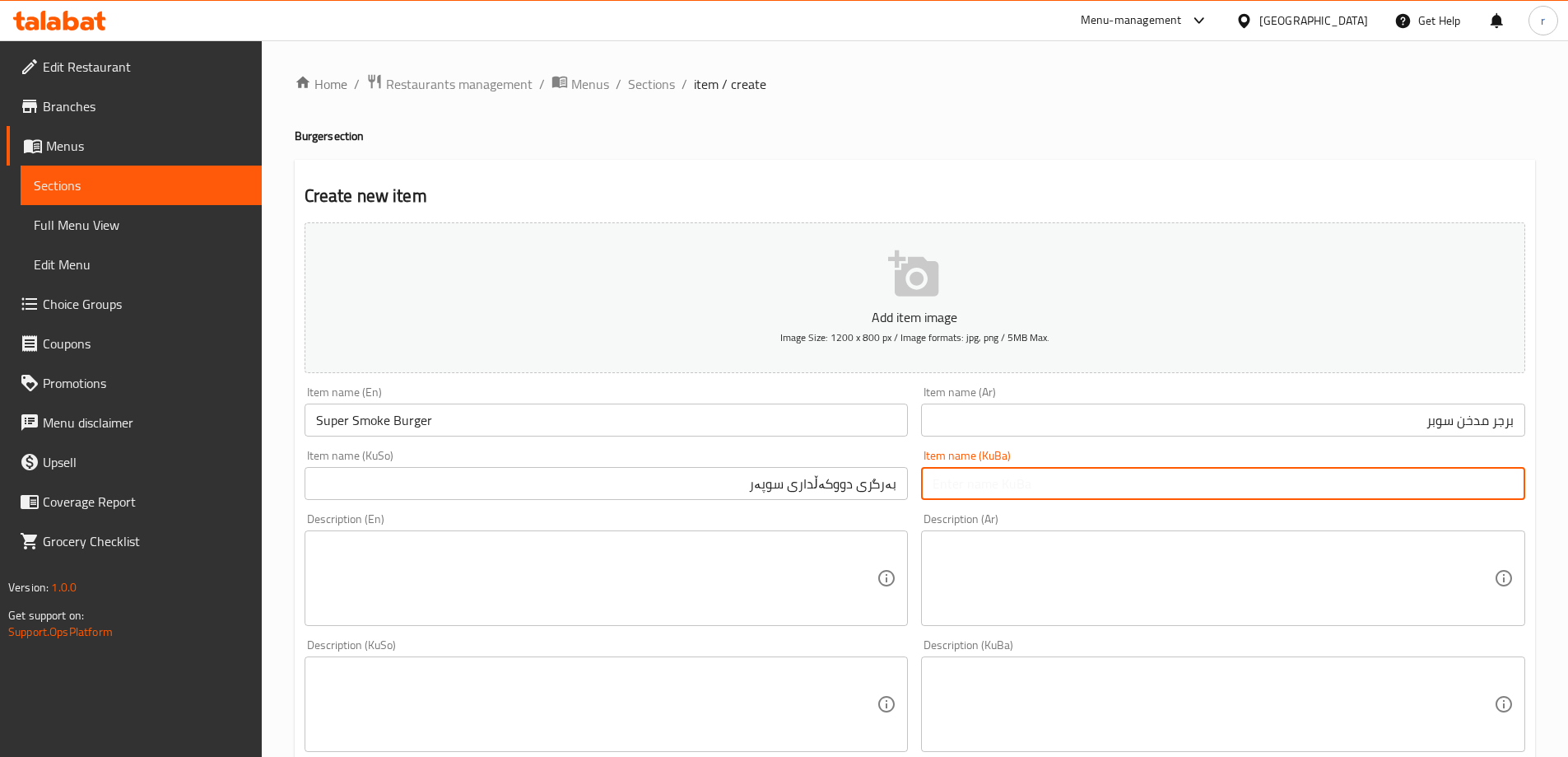
paste input "بەرگری دووکەڵداری سوپەر"
type input "بەرگری دووکەڵداری سوپەر"
click at [712, 554] on textarea at bounding box center [596, 578] width 561 height 78
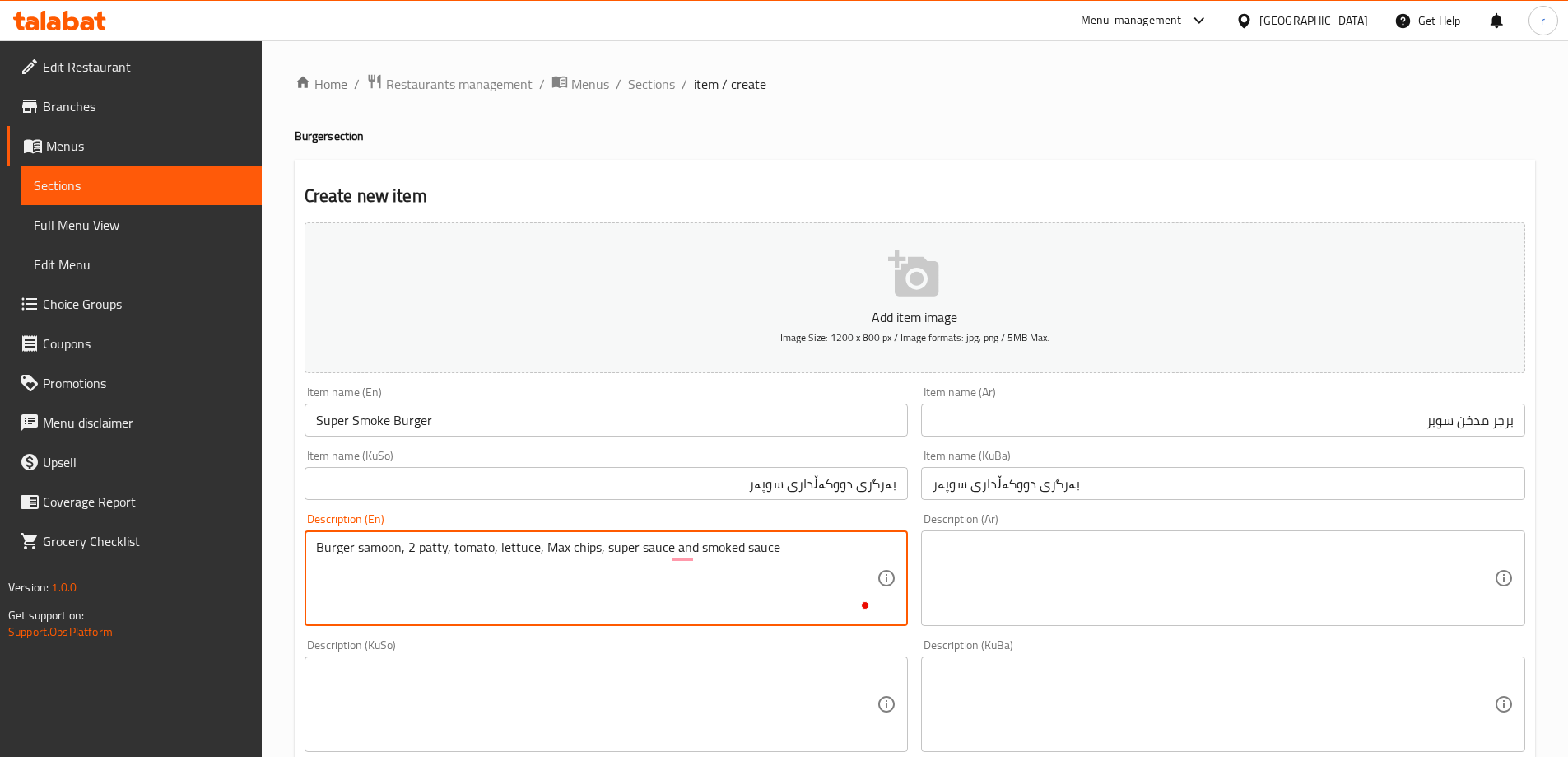
type textarea "Burger samoon, 2 patty, tomato, lettuce, Max chips, super sauce and smoked sauce"
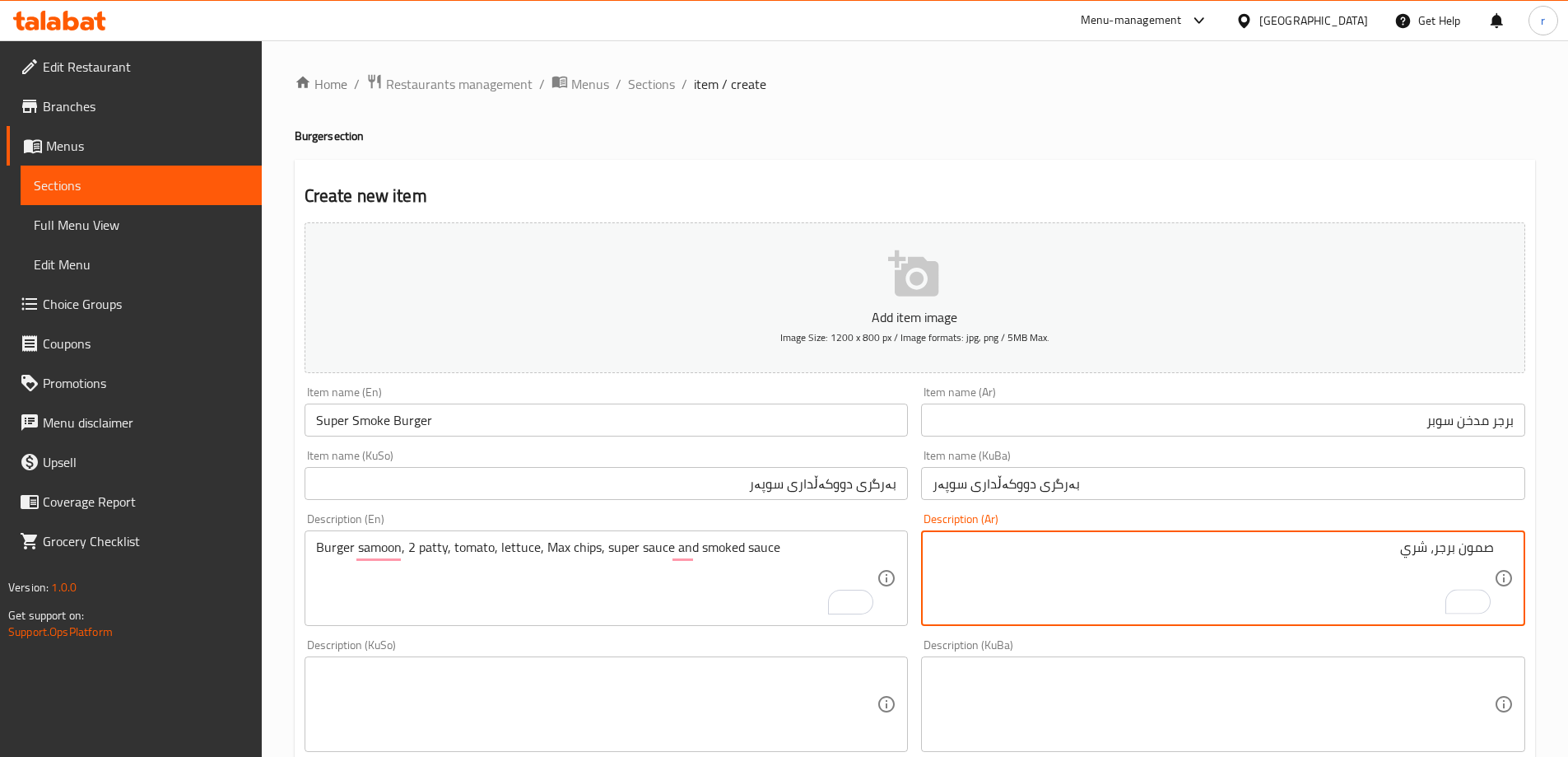
paste textarea "لبرغر, شريحتين, طماطم, خس, , جبس ماكس , صلصة سوبر , صلصة سموك"
type textarea "صمون برجر, شريحتين, طماطم, خس, جبس ماكس, صلصة سوبر وصلصة سموك"
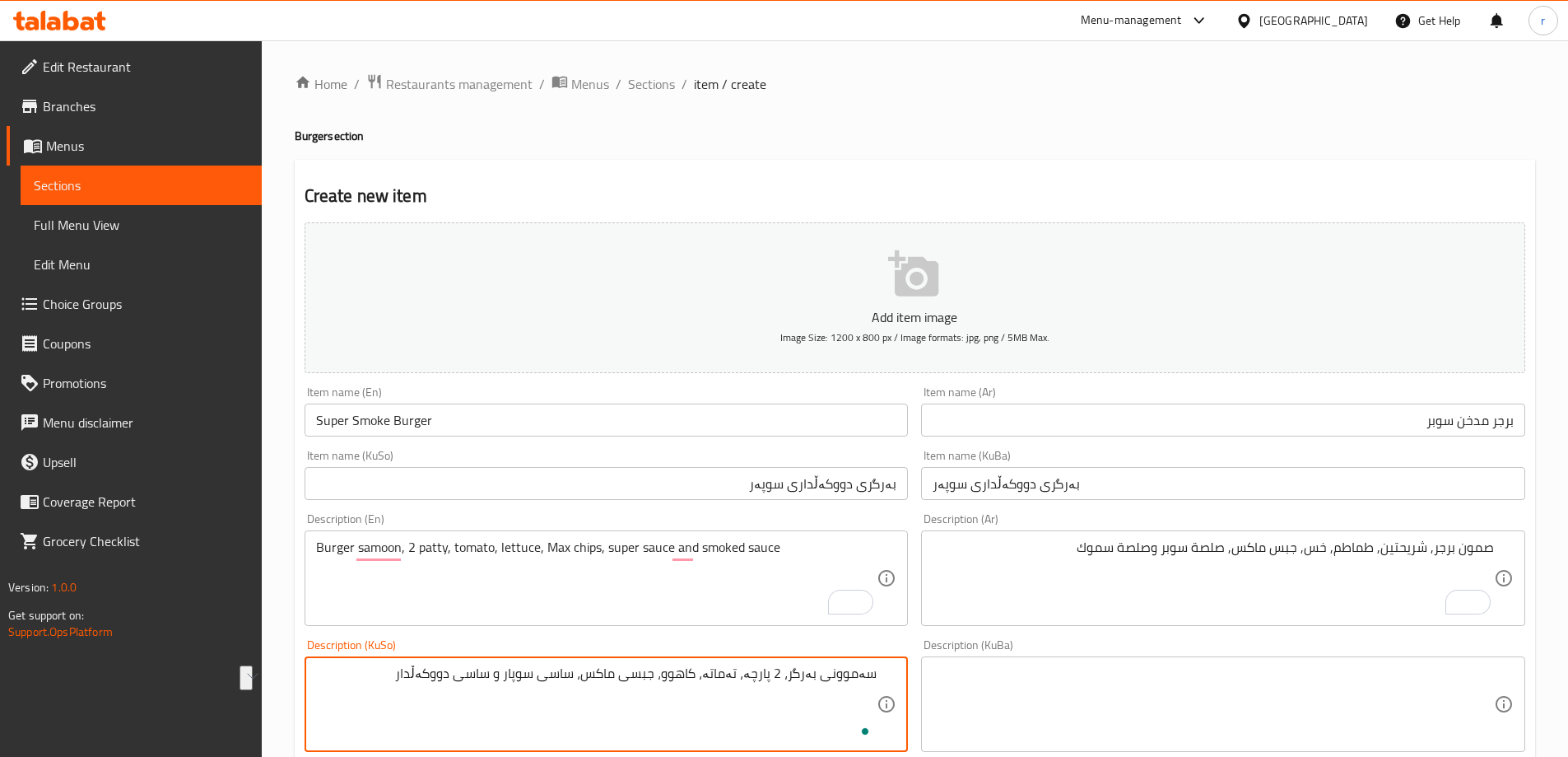
type textarea "سەموونی بەرگر، 2 پارچە، تەماتە، کاهوو، جبسی ماکس، ساسی سوپار و ساسی دووکەڵدار"
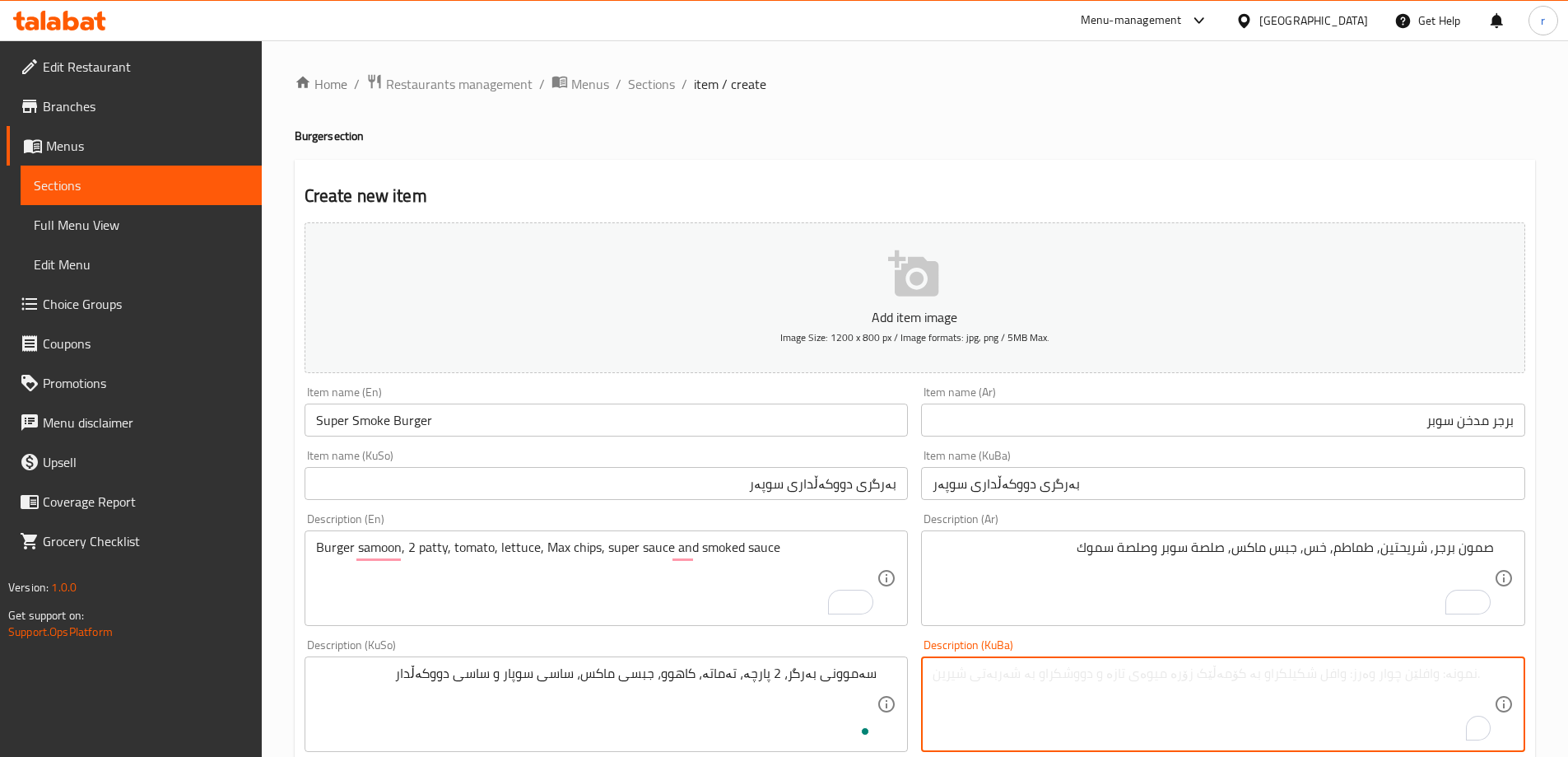
paste textarea "سەموونی بەرگر، 2 پارچە، تەماتە، کاهوو، جبسی ماکس، ساسی سوپار و ساسی دووکەڵدار"
type textarea "سەموونی بەرگر، 2 پارچە، تەماتە، کاهوو، جبسی ماکس، ساسی سوپار و ساسی دووکەڵدار"
click at [715, 182] on div "Create new item Add item image Image Size: 1200 x 800 px / Image formats: jpg, …" at bounding box center [915, 733] width 1240 height 1147
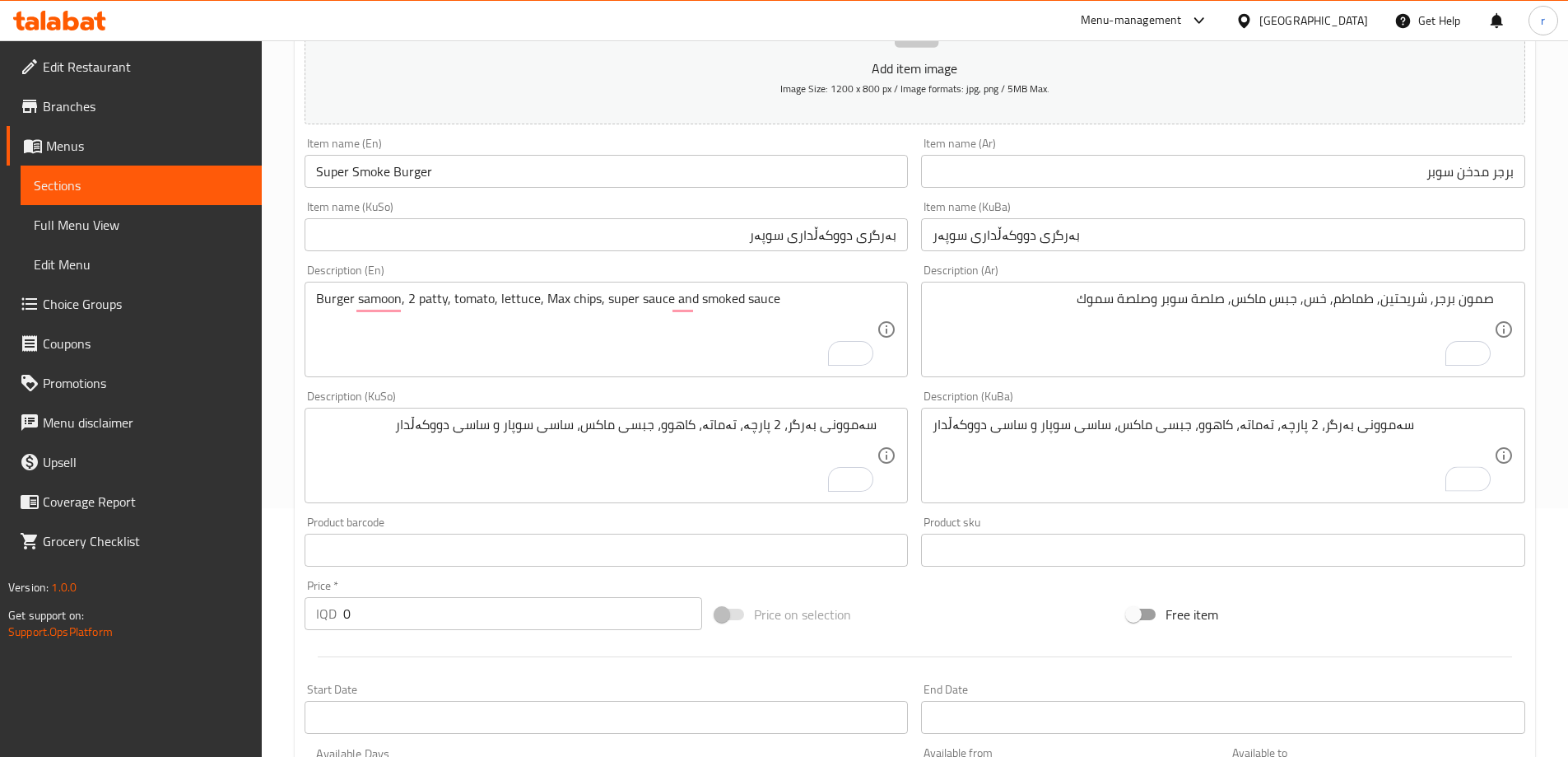
scroll to position [330, 0]
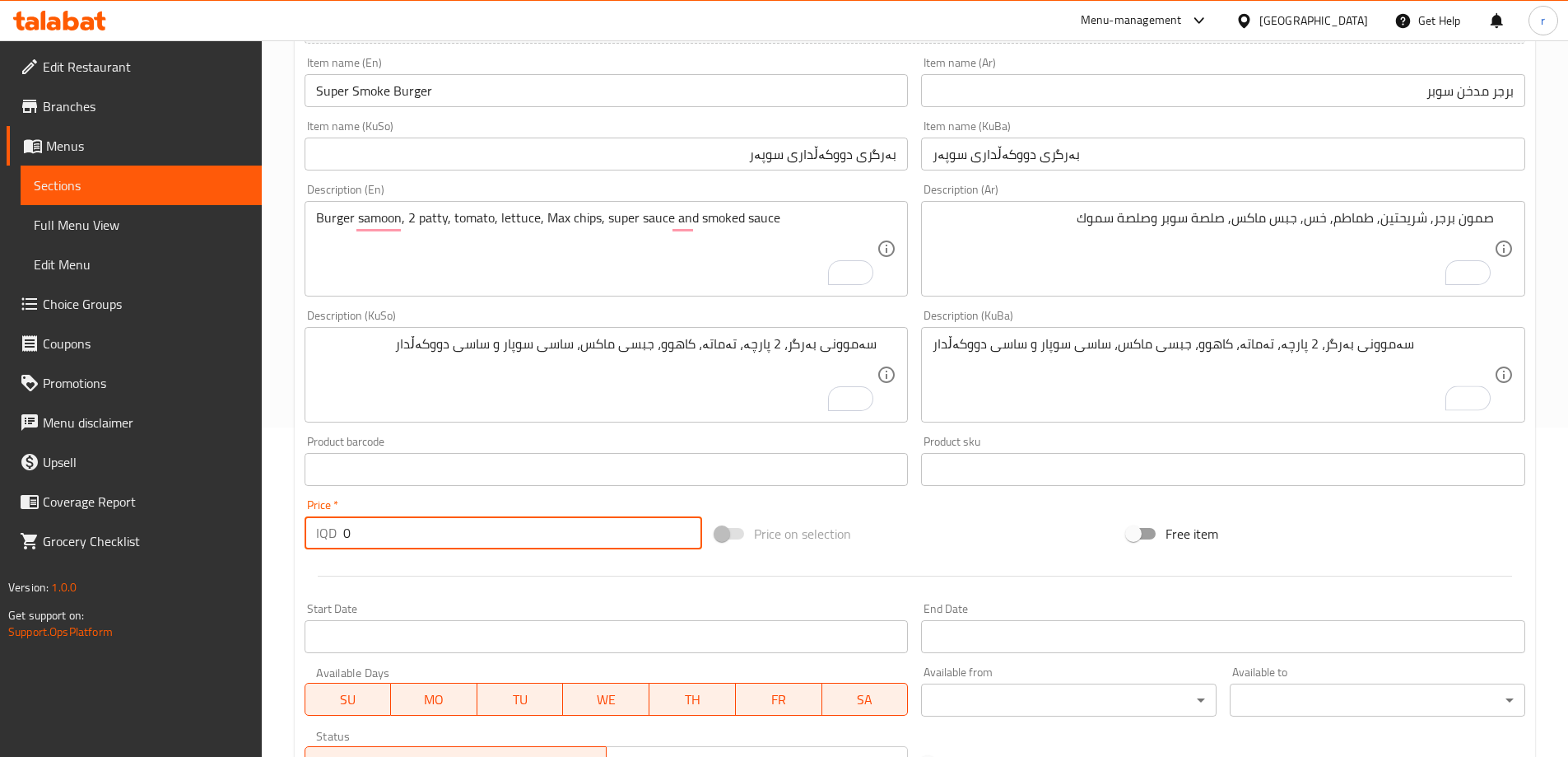
drag, startPoint x: 402, startPoint y: 537, endPoint x: 290, endPoint y: 522, distance: 113.0
click at [290, 522] on div "Home / Restaurants management / Menus / Sections / item / create Burger section…" at bounding box center [916, 368] width 1307 height 1313
type input "6000"
click at [390, 573] on div at bounding box center [915, 576] width 1234 height 40
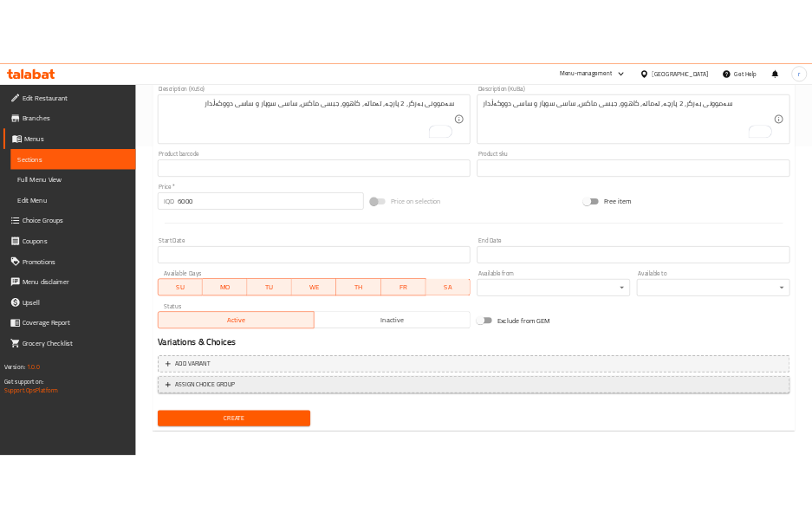
scroll to position [628, 0]
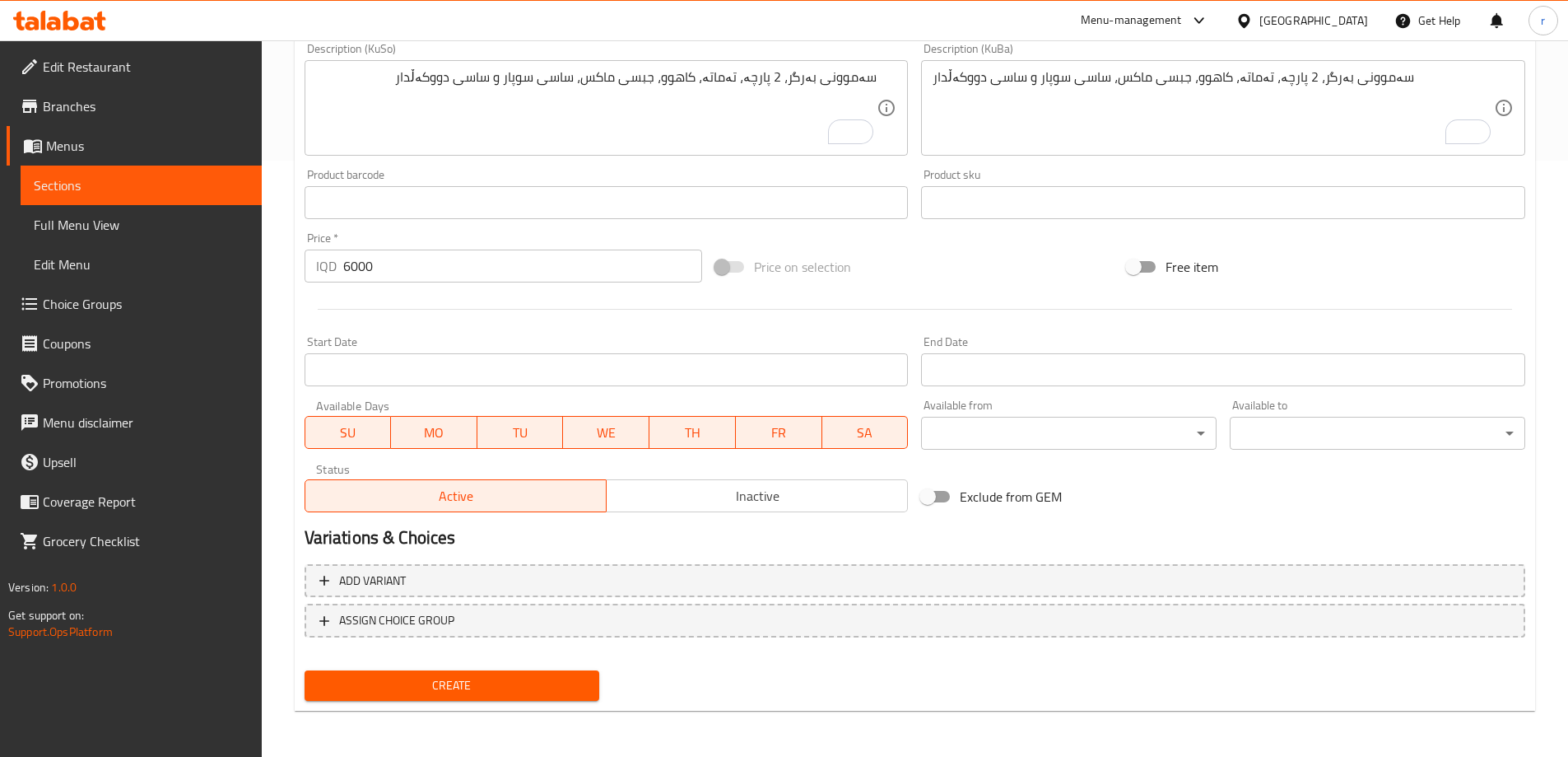
click at [461, 679] on span "Create" at bounding box center [452, 686] width 269 height 21
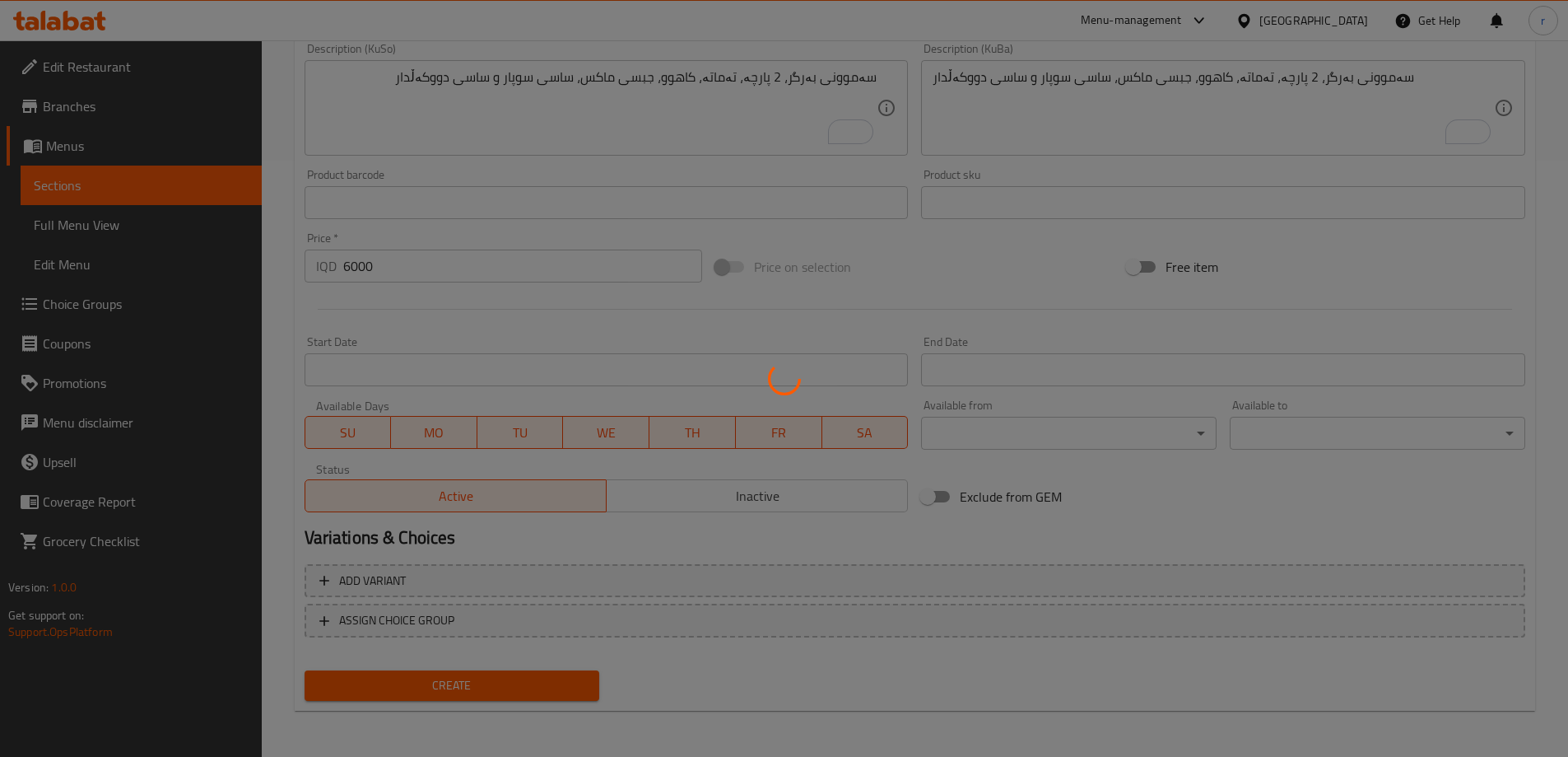
type input "0"
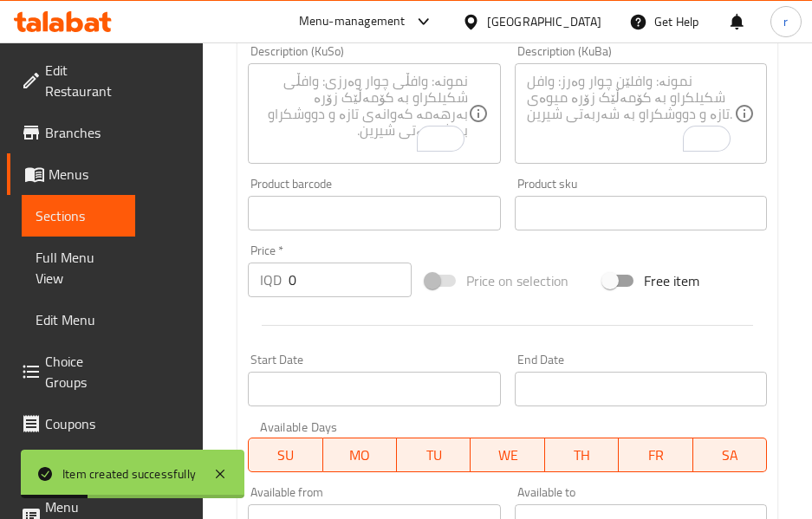
click at [62, 206] on span "Sections" at bounding box center [79, 215] width 86 height 21
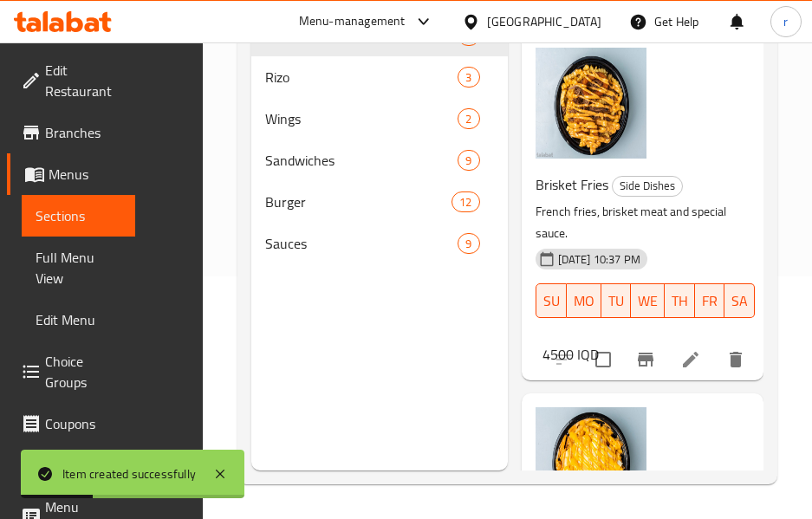
scroll to position [243, 0]
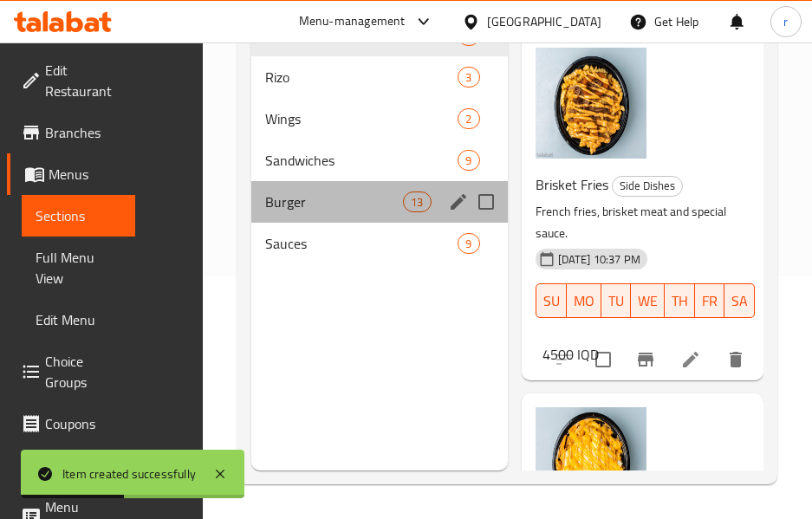
click at [342, 186] on div "Burger 13" at bounding box center [379, 202] width 256 height 42
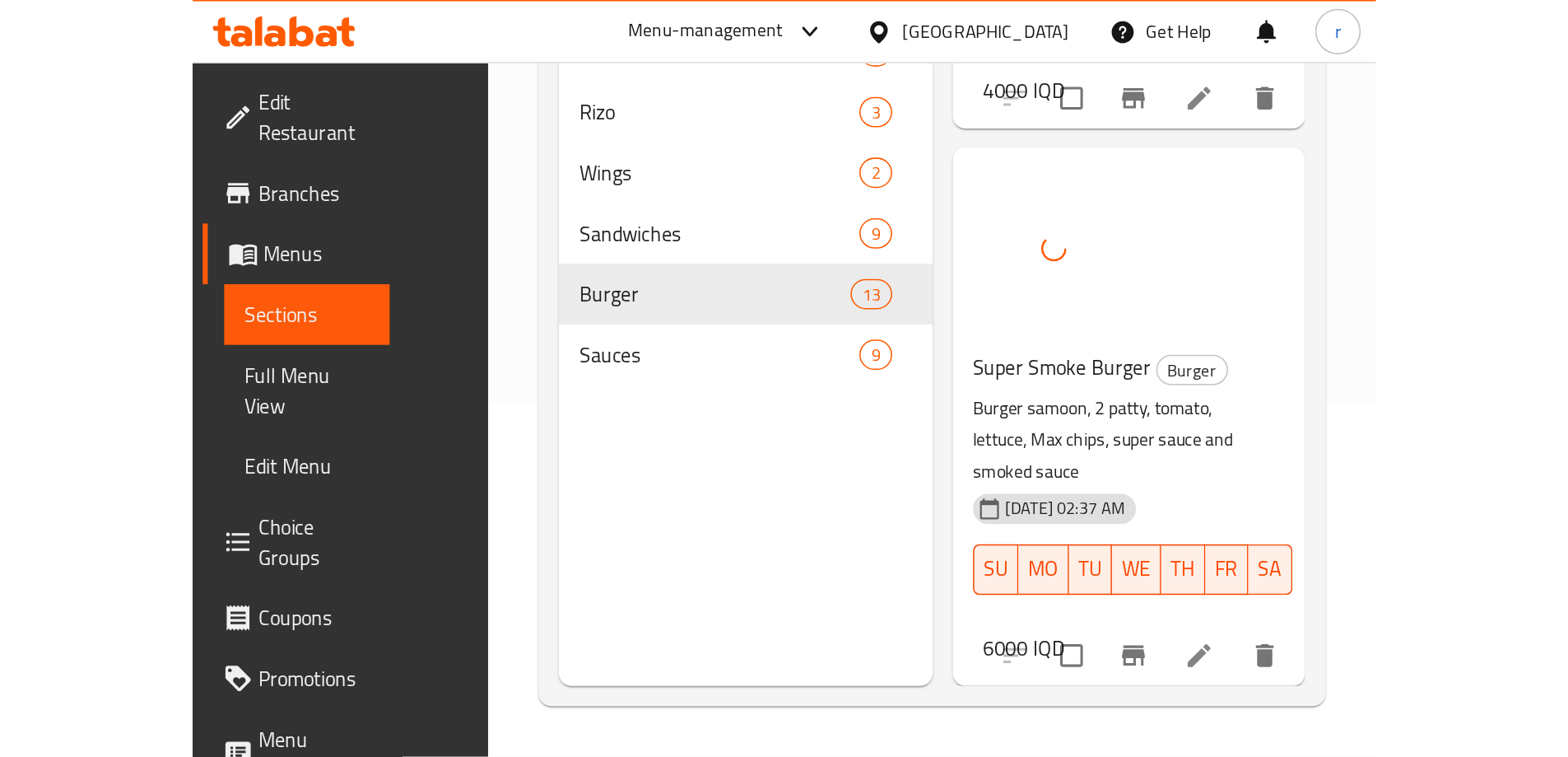
scroll to position [1623, 0]
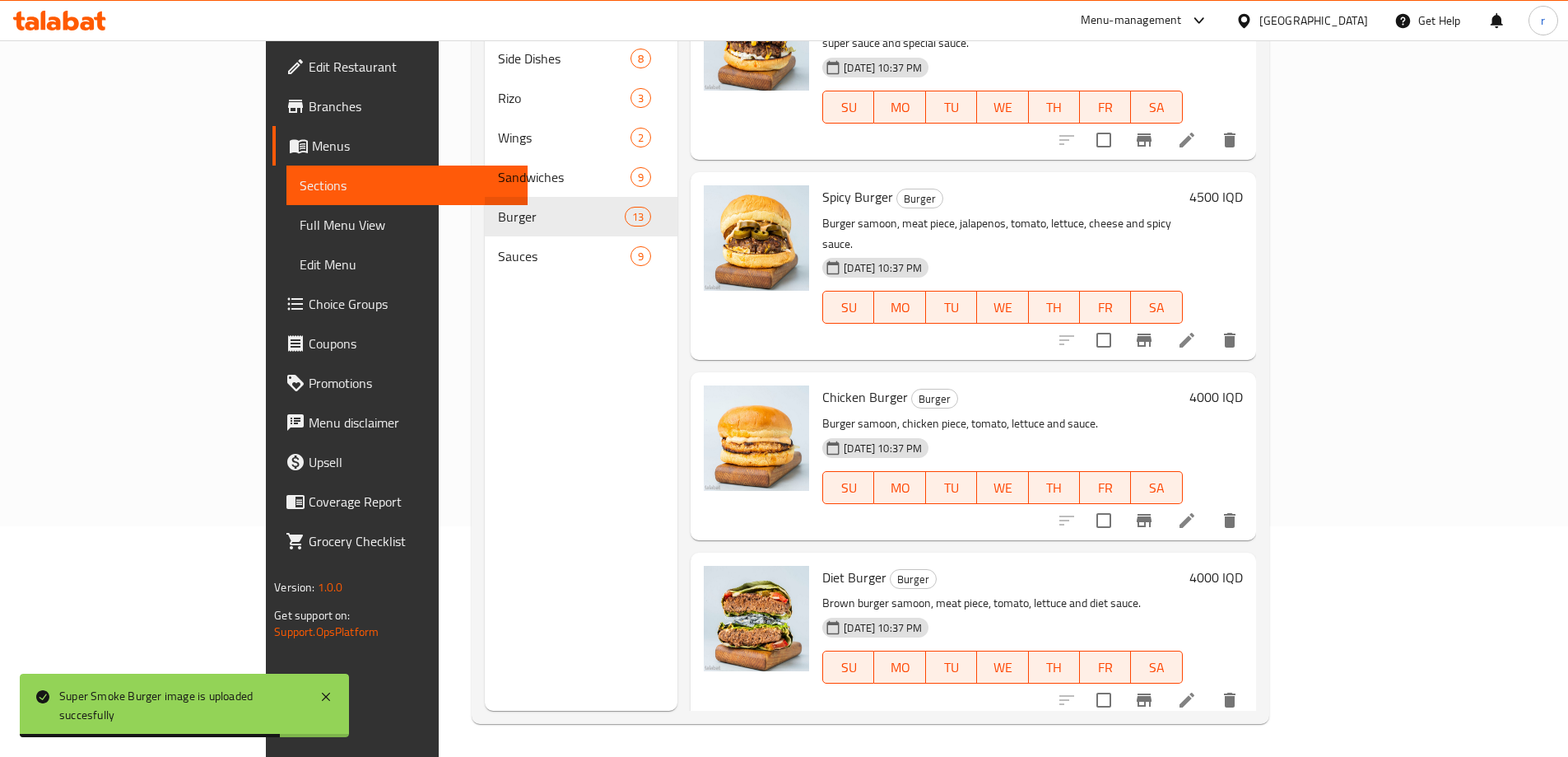
drag, startPoint x: 661, startPoint y: 576, endPoint x: 652, endPoint y: 603, distance: 28.5
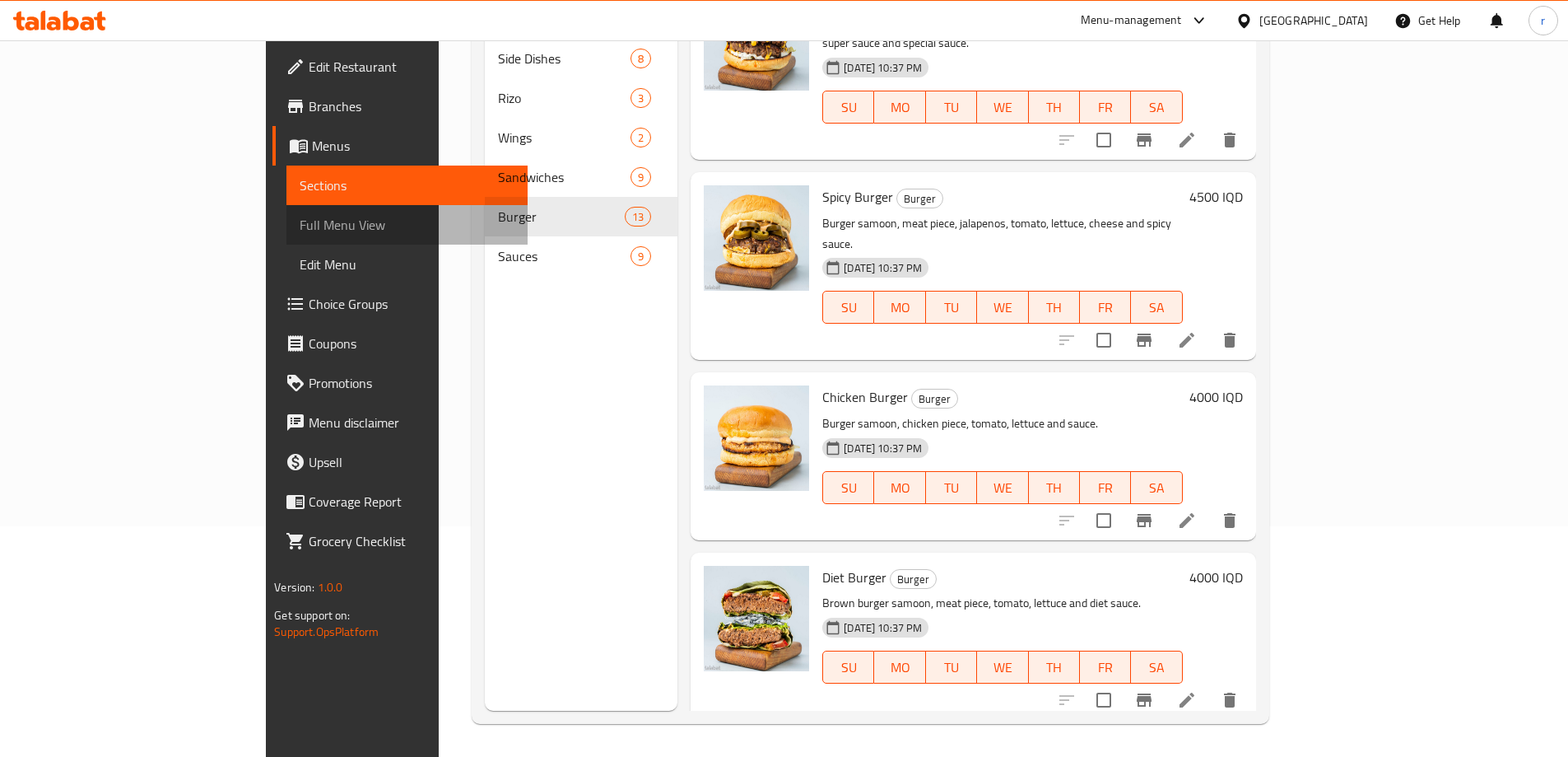
click at [287, 214] on link "Full Menu View" at bounding box center [407, 225] width 241 height 40
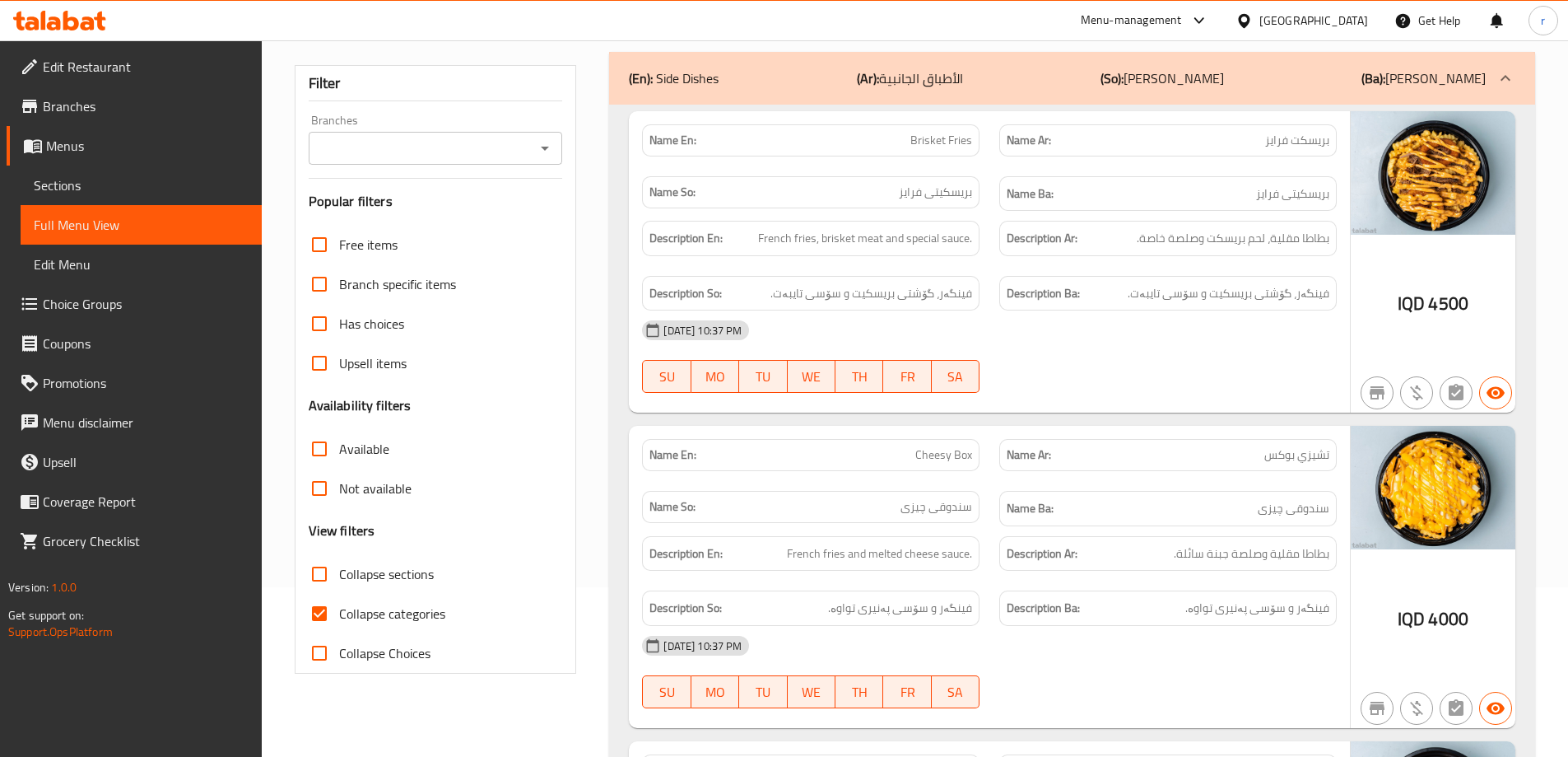
scroll to position [121, 0]
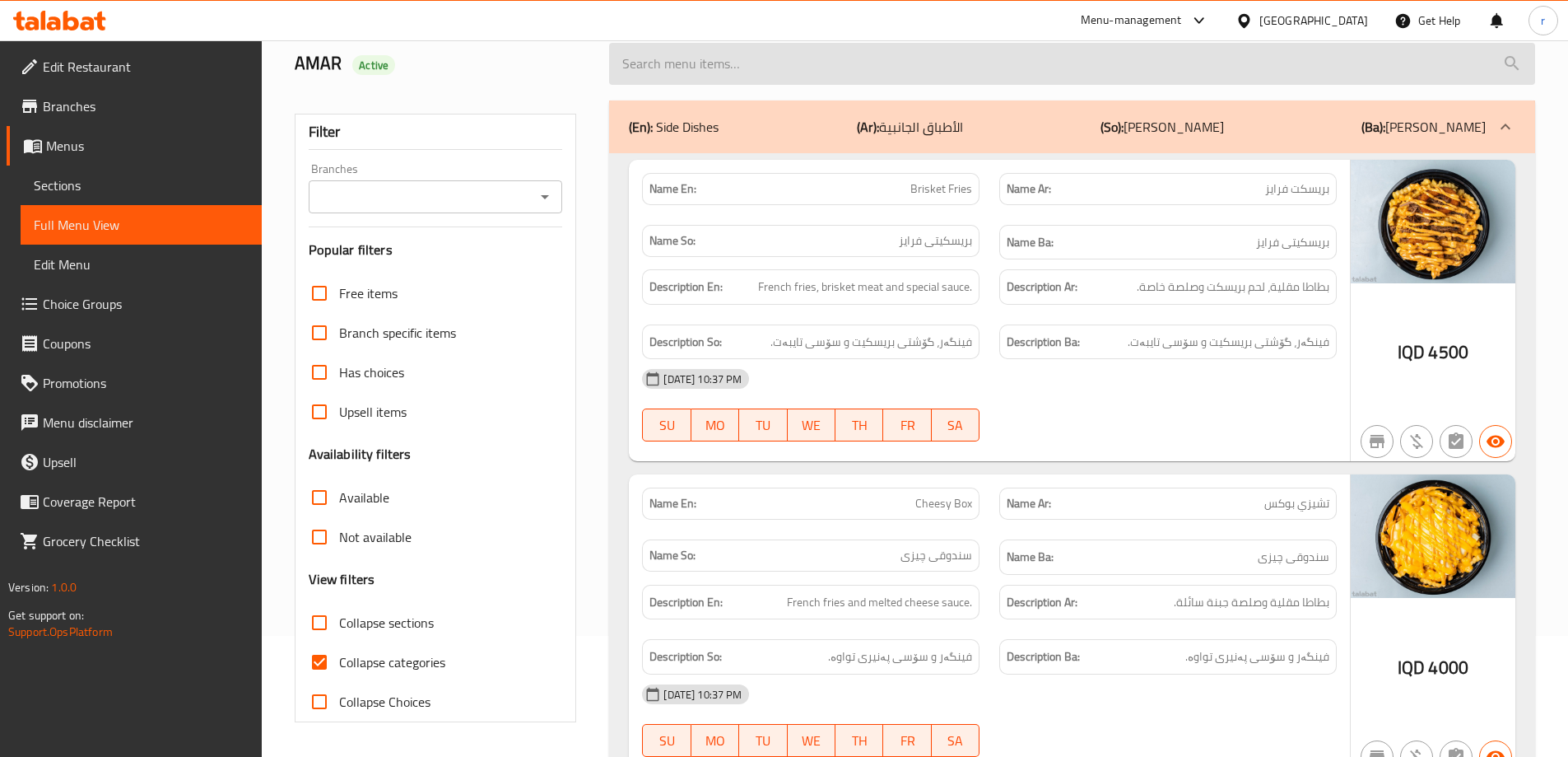
click at [903, 70] on input "search" at bounding box center [1071, 64] width 926 height 42
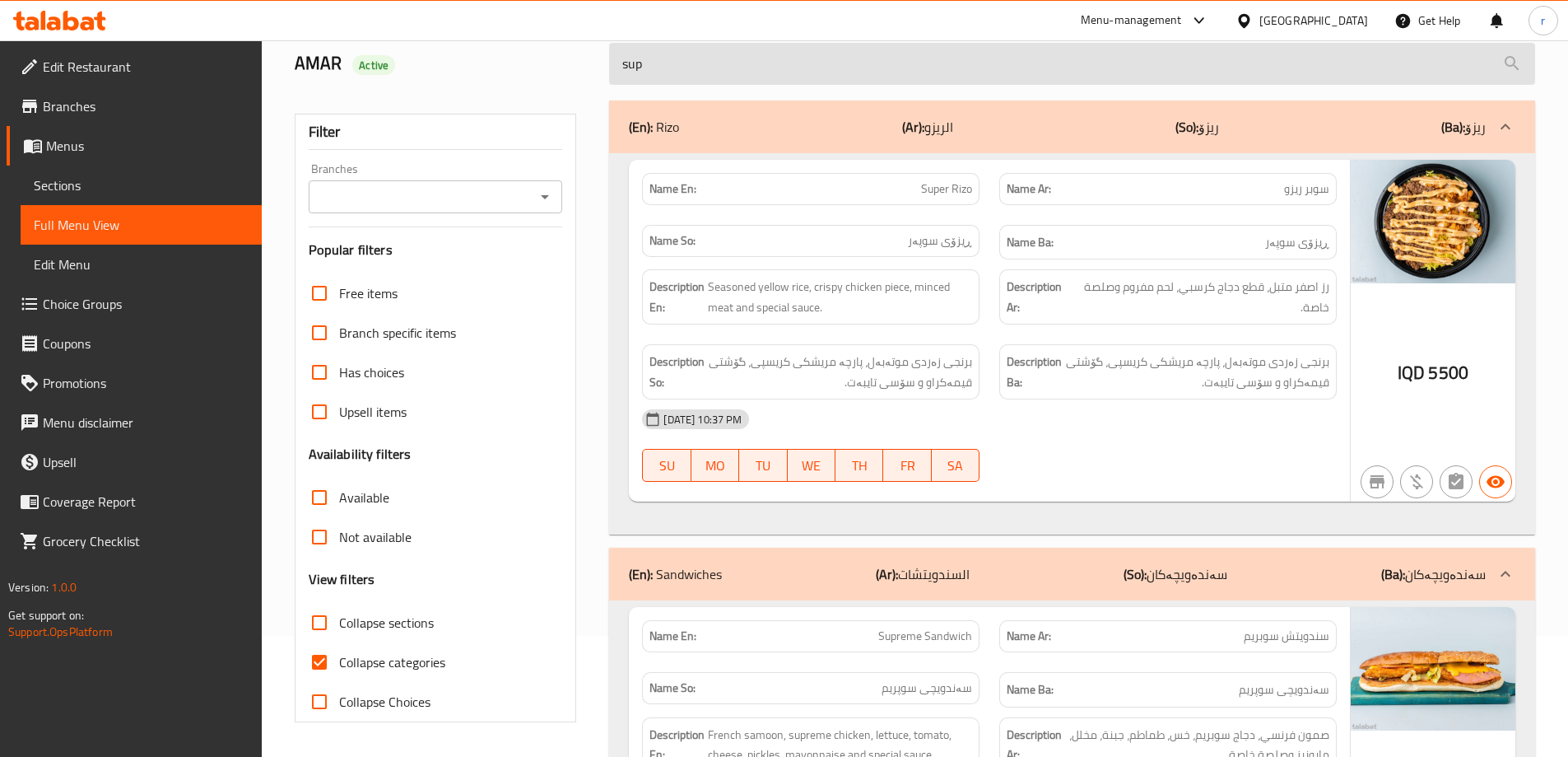
type input "supe"
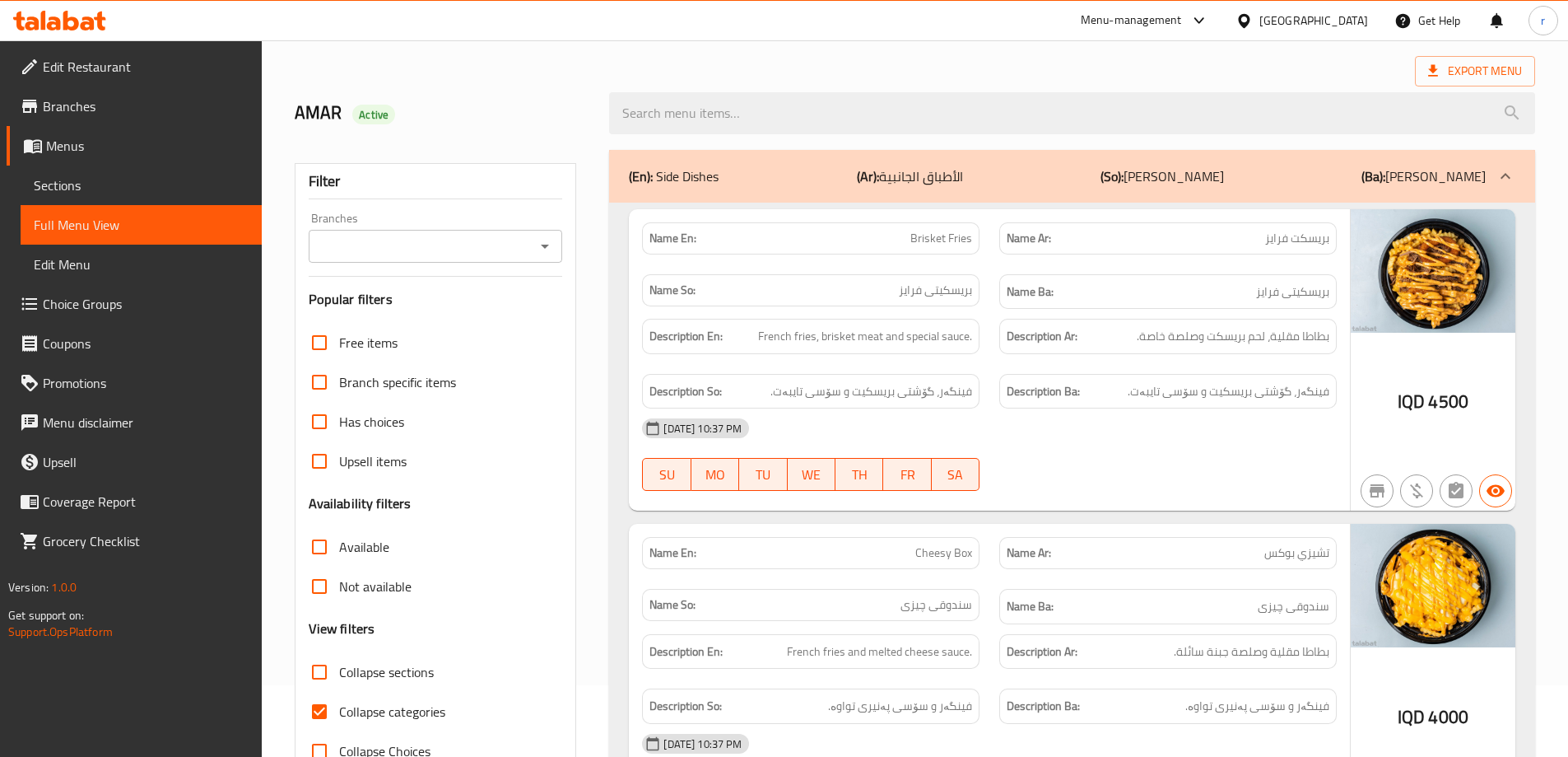
scroll to position [0, 0]
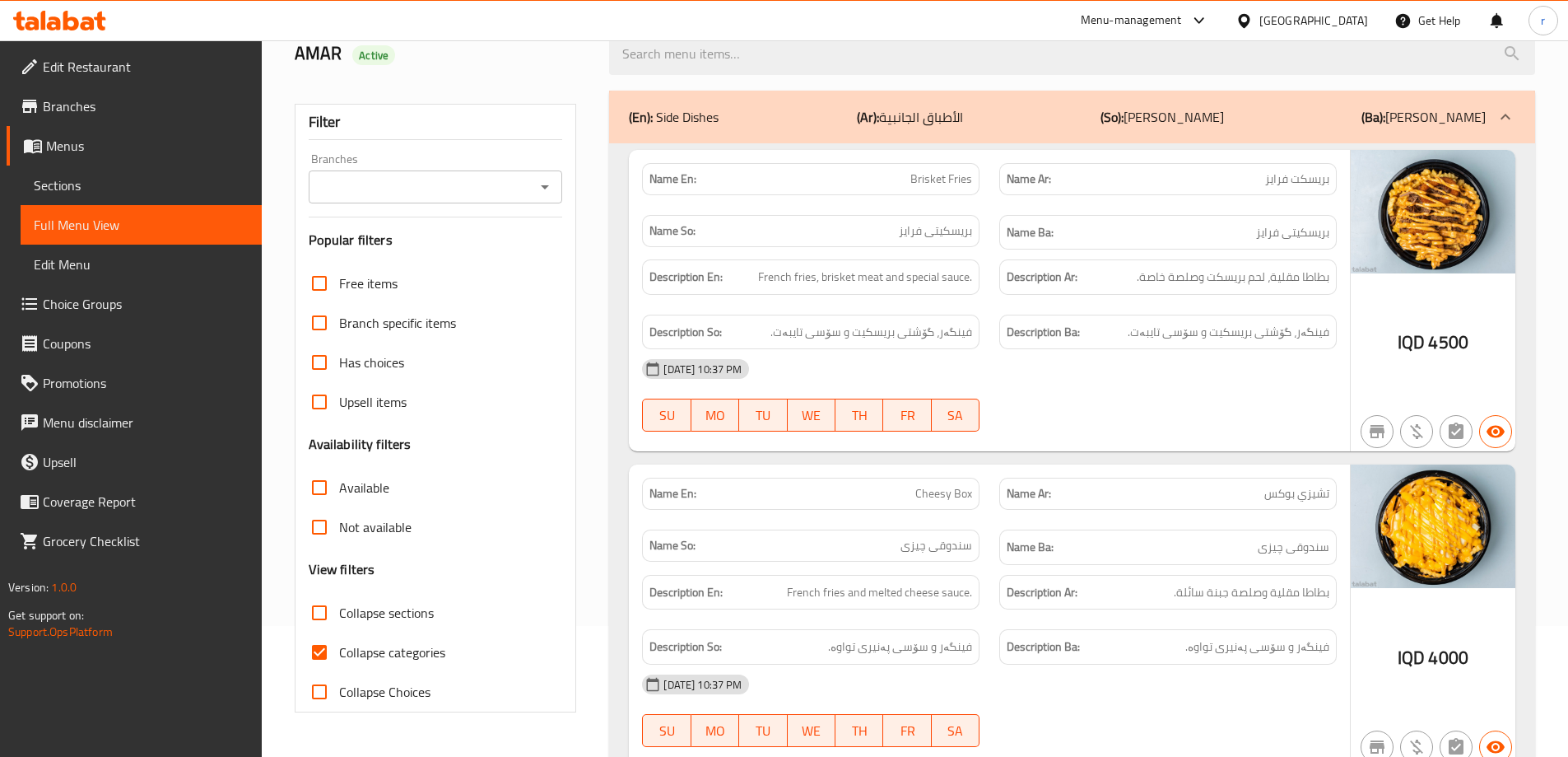
scroll to position [219, 0]
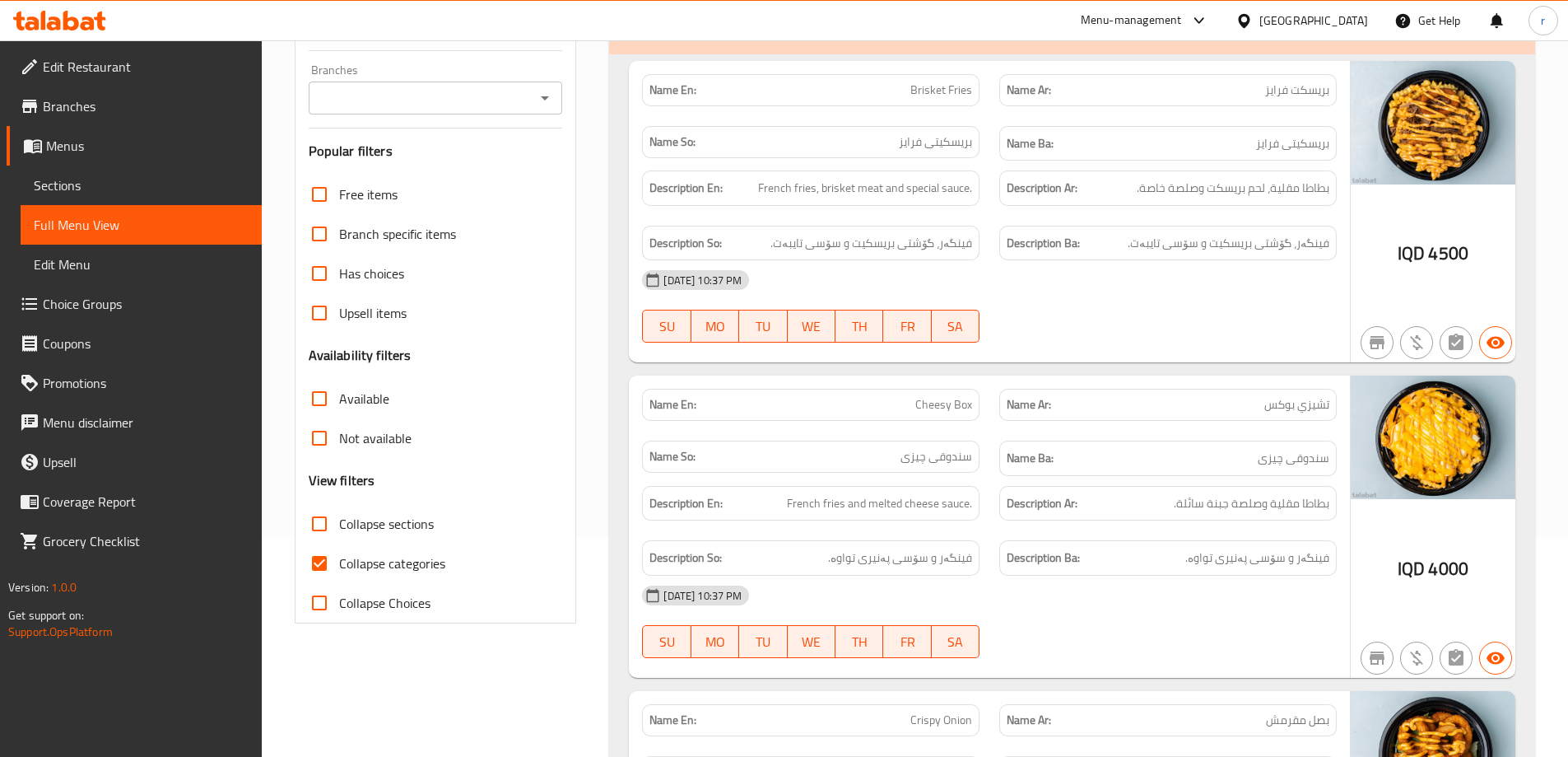
drag, startPoint x: 336, startPoint y: 557, endPoint x: 448, endPoint y: 501, distance: 125.2
click at [335, 557] on input "Collapse categories" at bounding box center [320, 563] width 40 height 40
checkbox input "false"
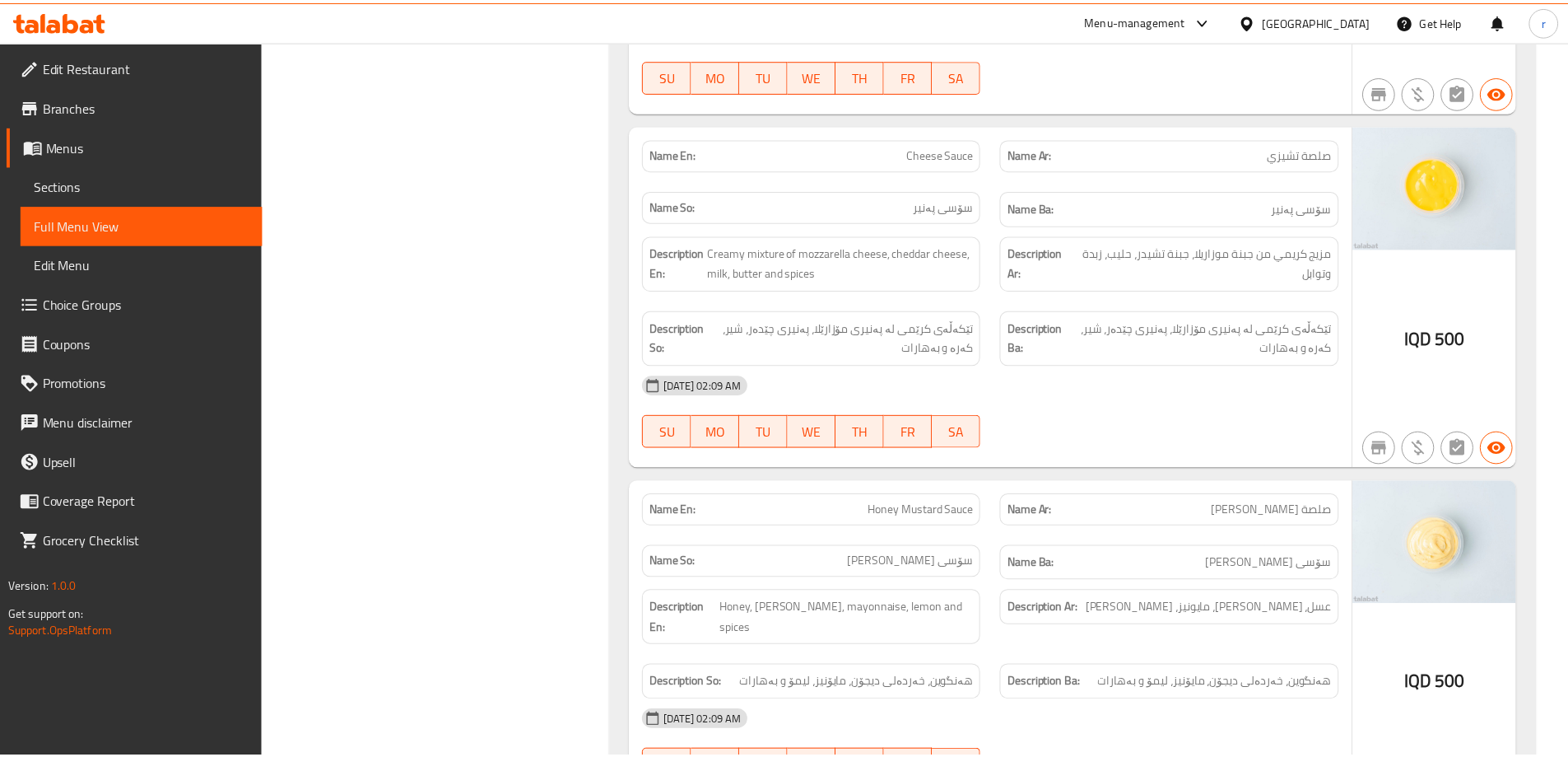
scroll to position [15146, 0]
